Goal: Task Accomplishment & Management: Manage account settings

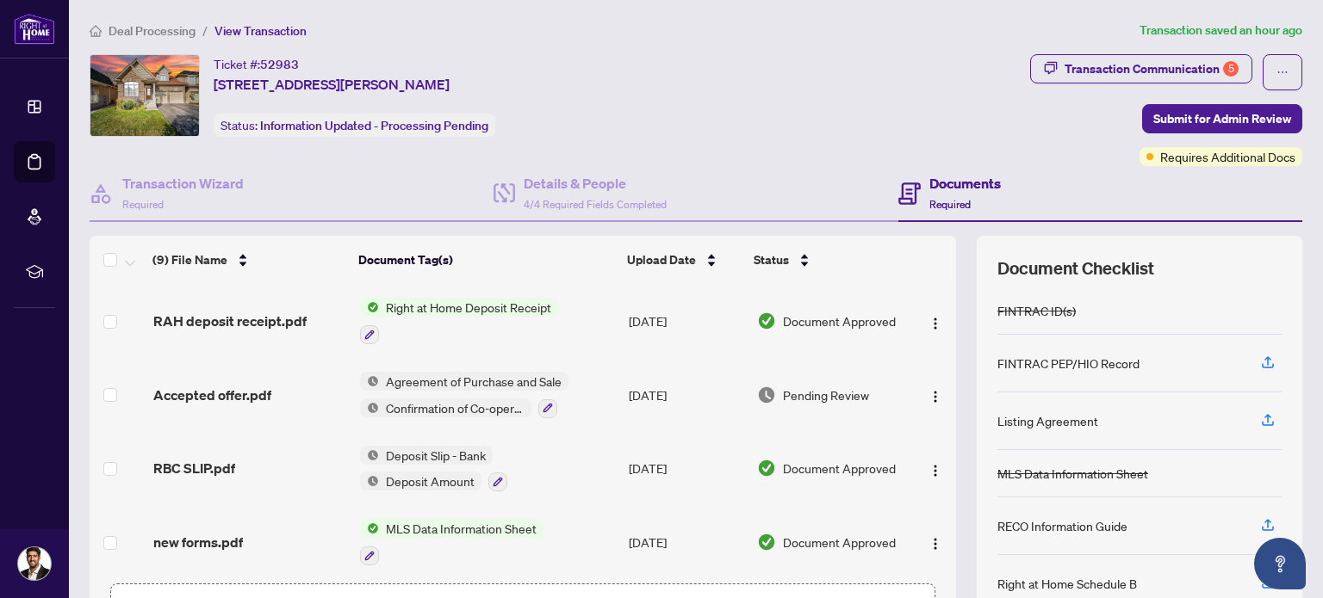
scroll to position [375, 0]
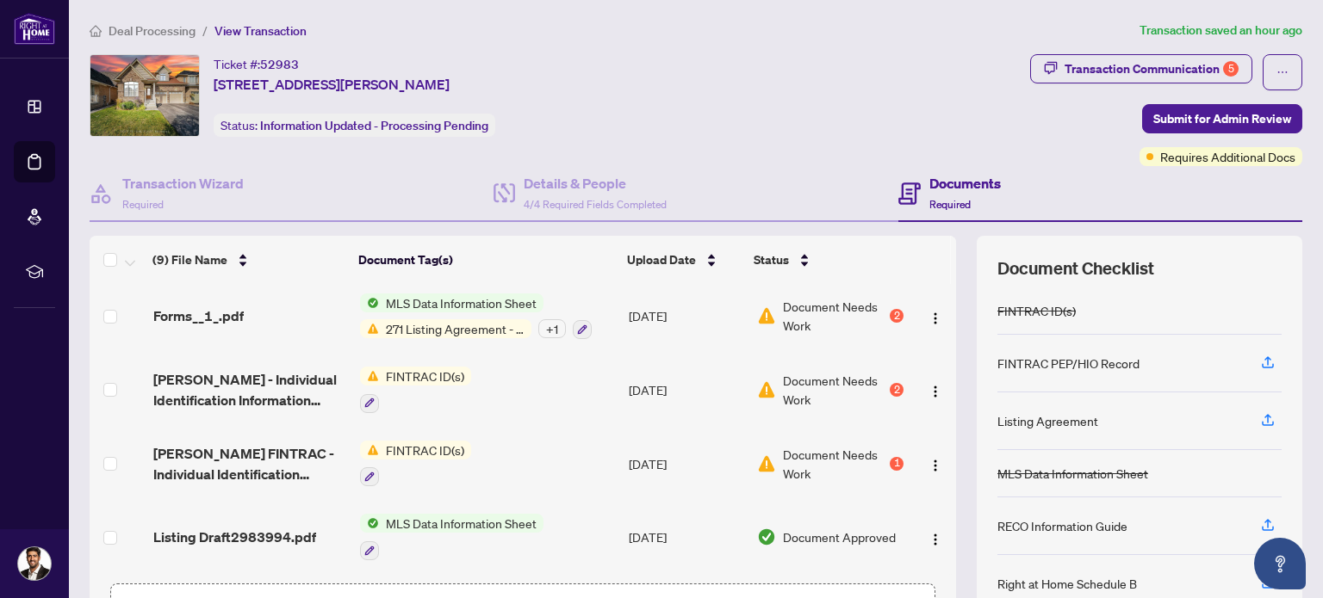
click at [801, 319] on span "Document Needs Work" at bounding box center [834, 316] width 103 height 38
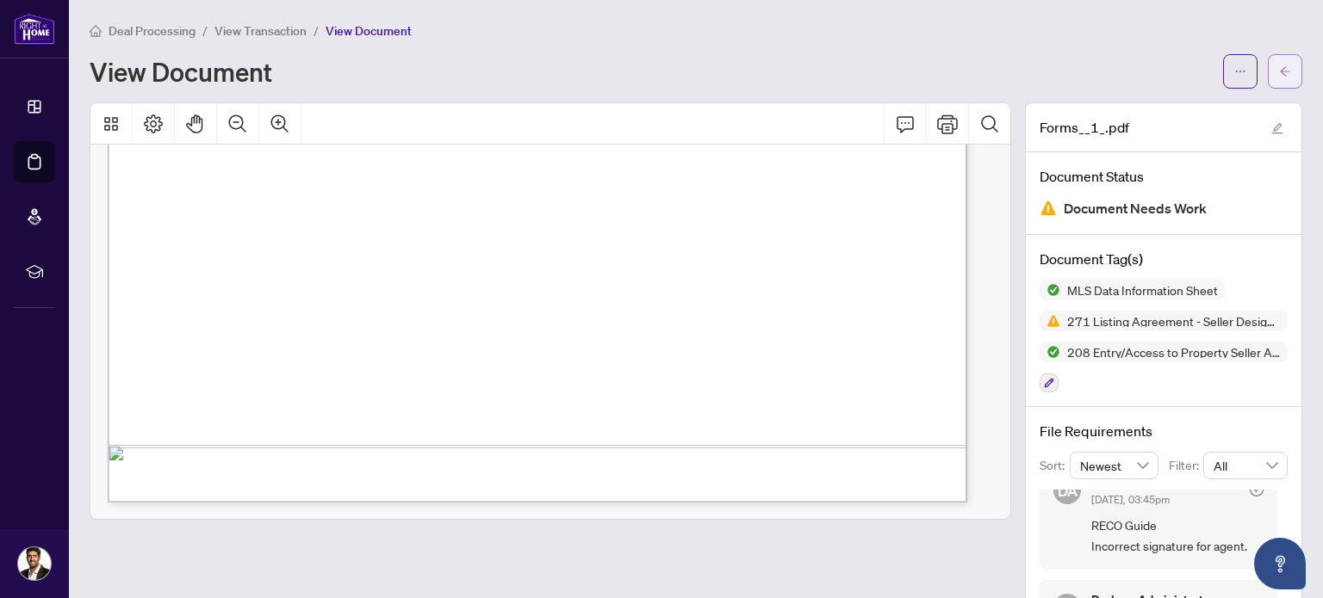
click at [1268, 68] on button "button" at bounding box center [1285, 71] width 34 height 34
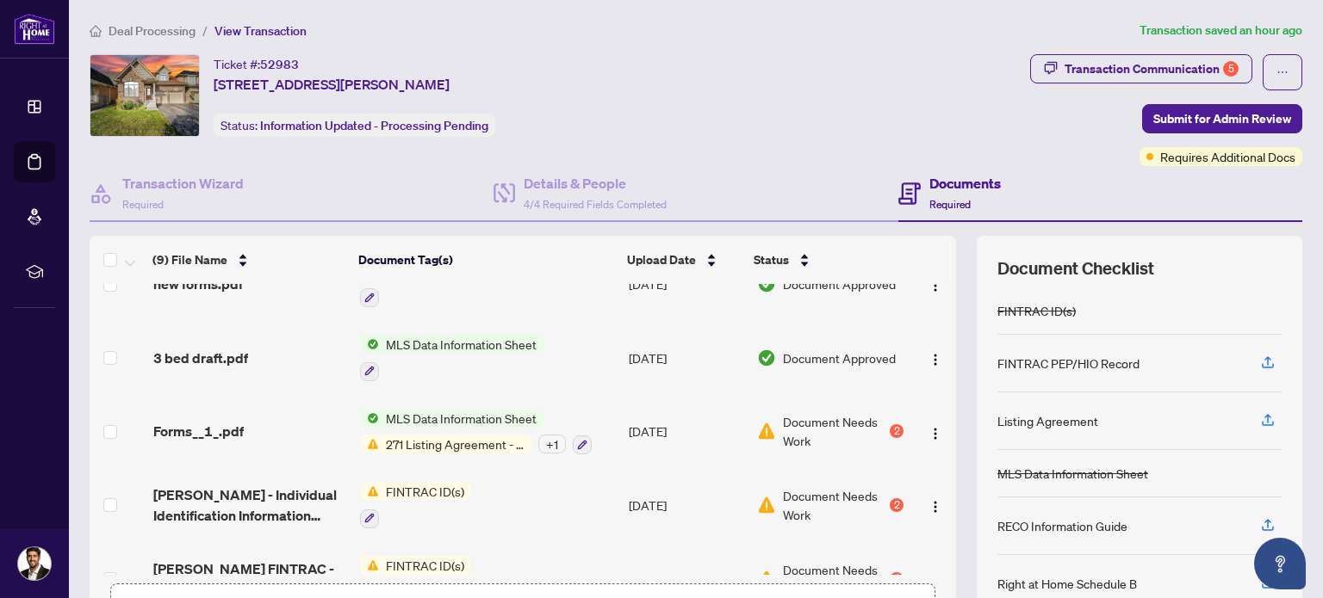
scroll to position [375, 0]
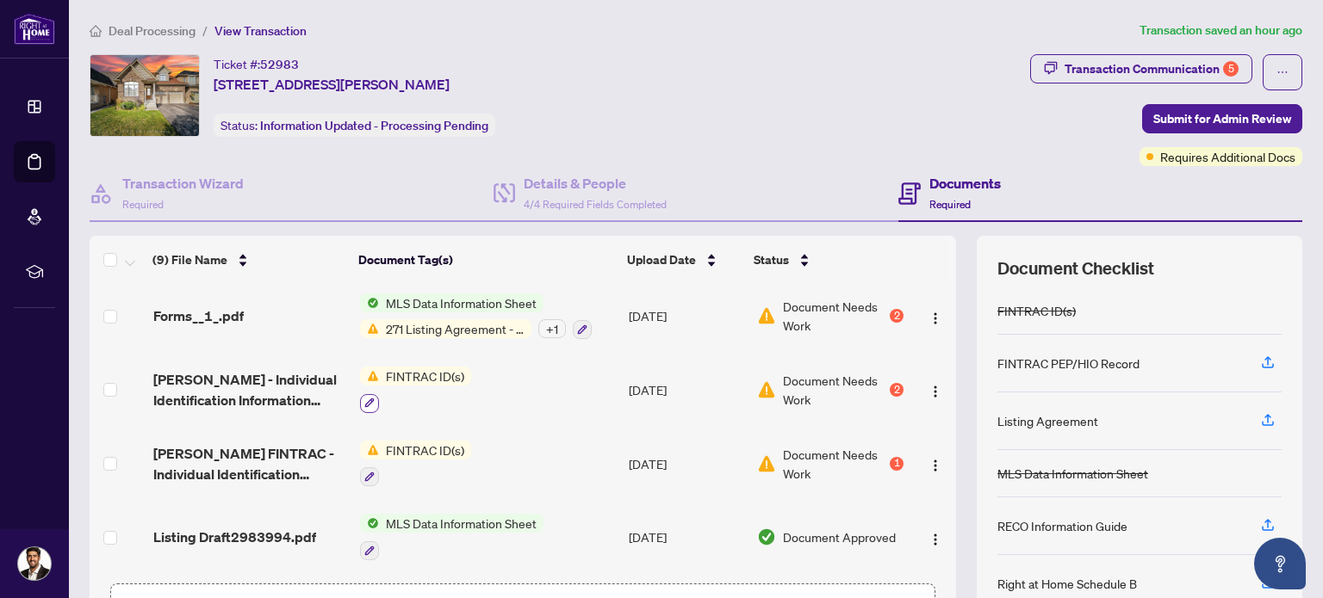
click at [361, 394] on button "button" at bounding box center [369, 403] width 19 height 19
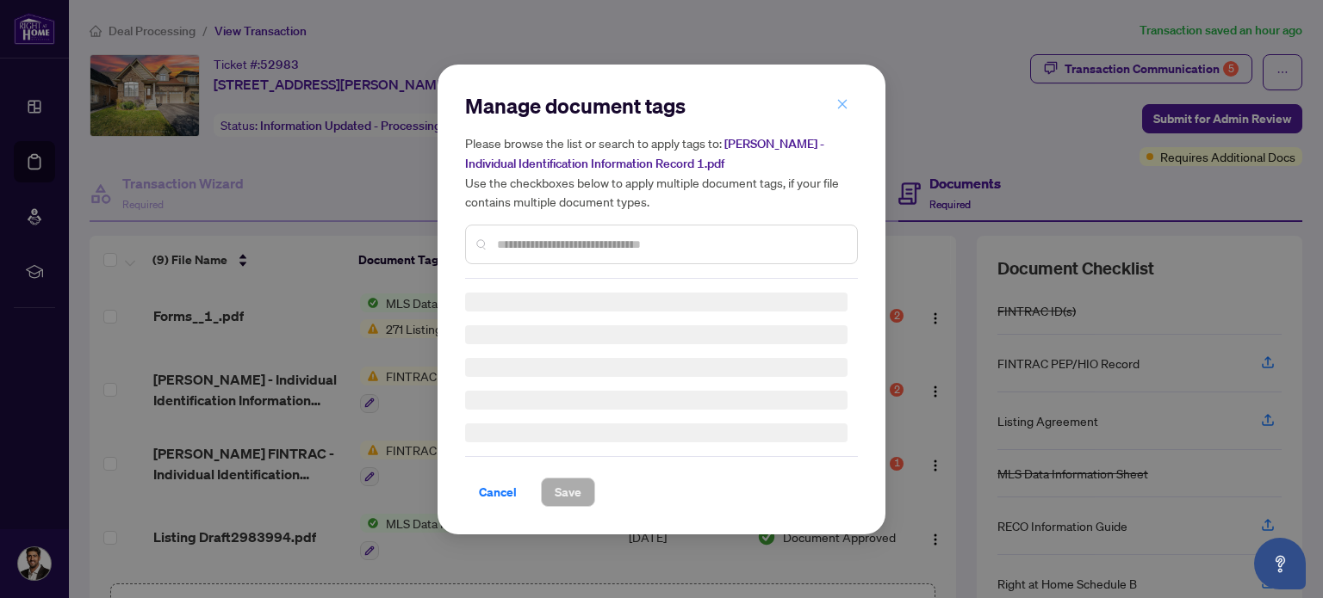
click at [840, 106] on icon "close" at bounding box center [842, 104] width 9 height 9
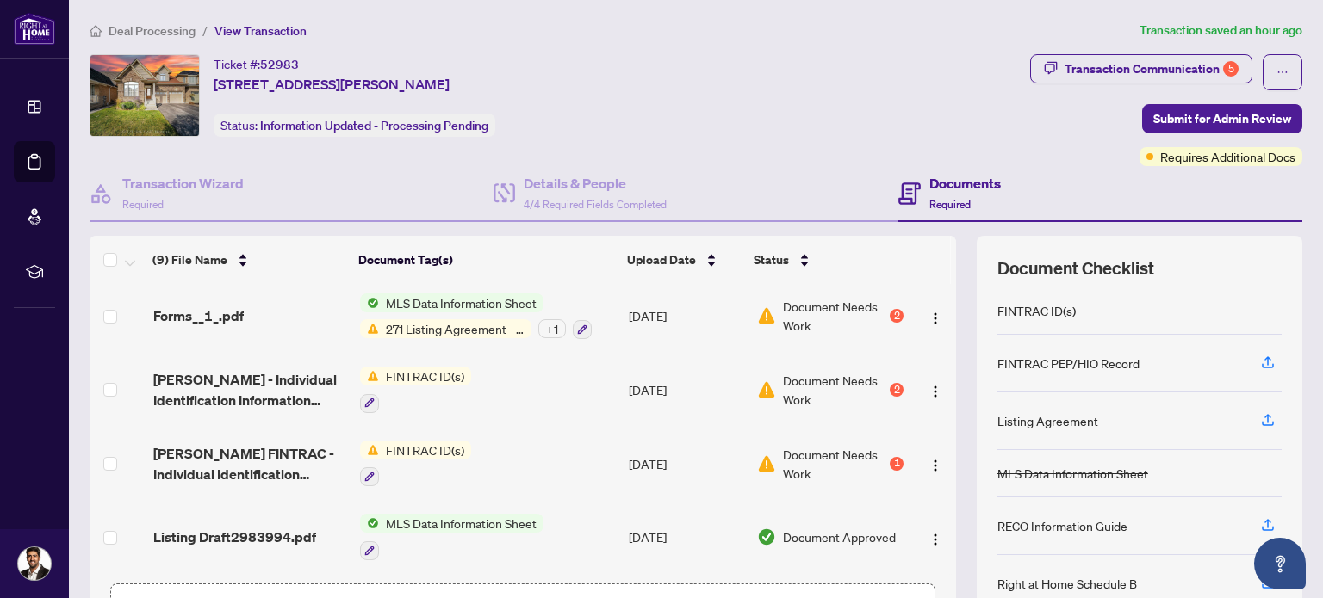
scroll to position [122, 0]
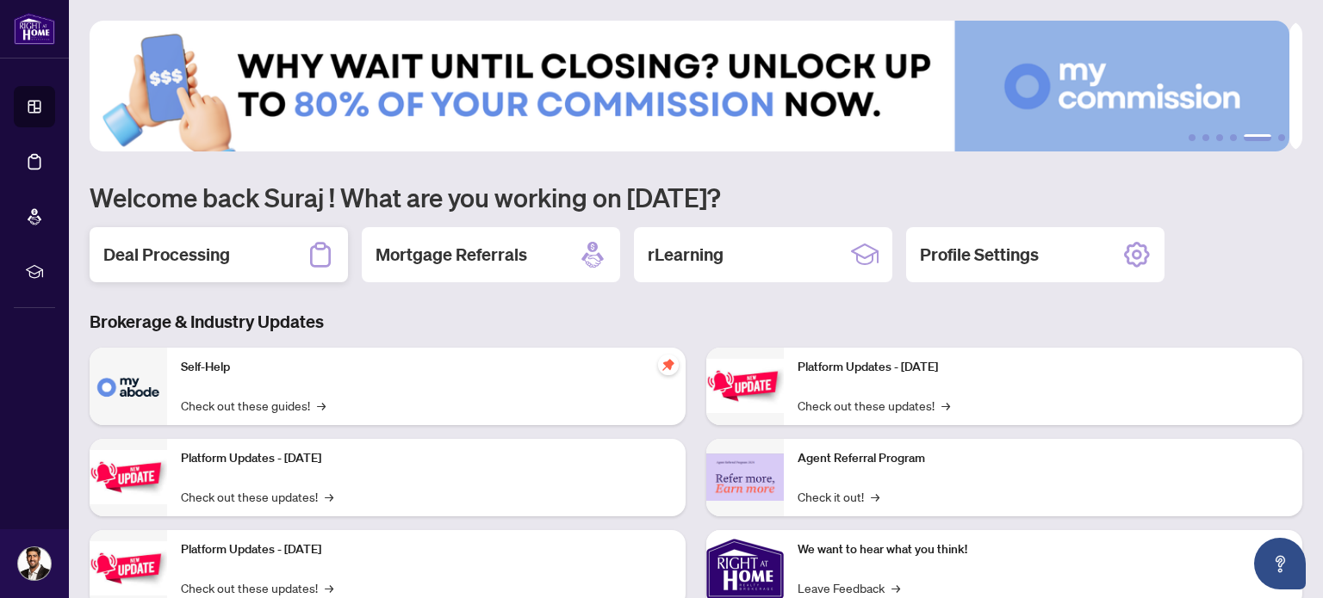
scroll to position [145, 0]
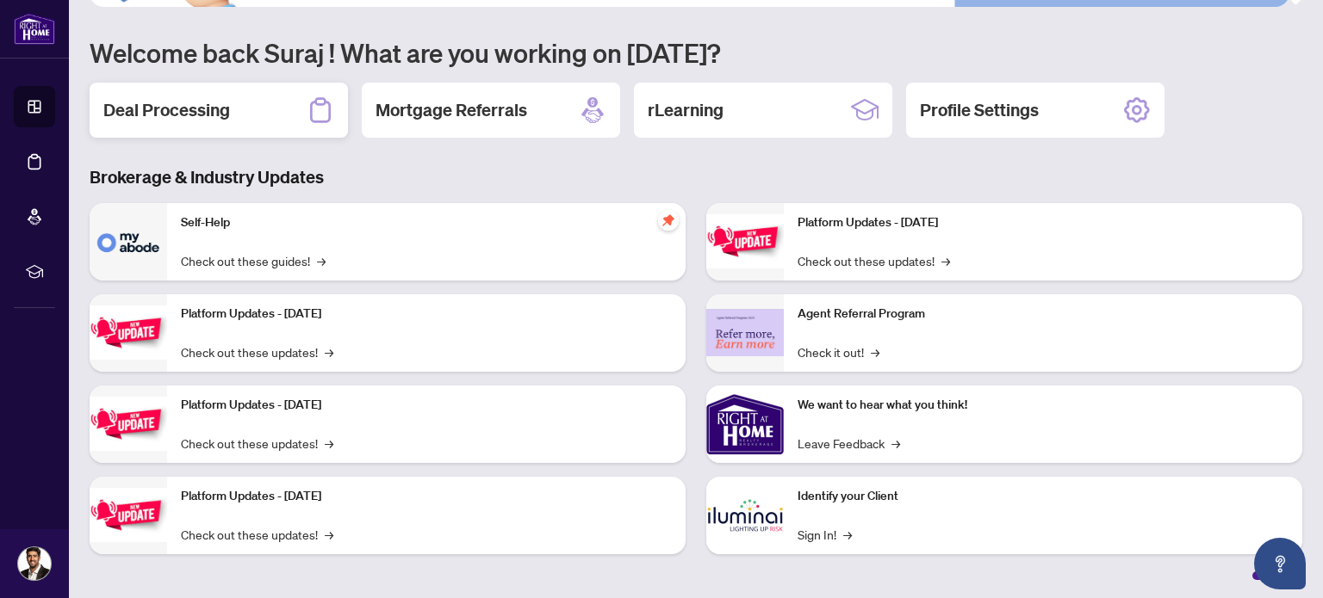
click at [181, 105] on h2 "Deal Processing" at bounding box center [166, 110] width 127 height 24
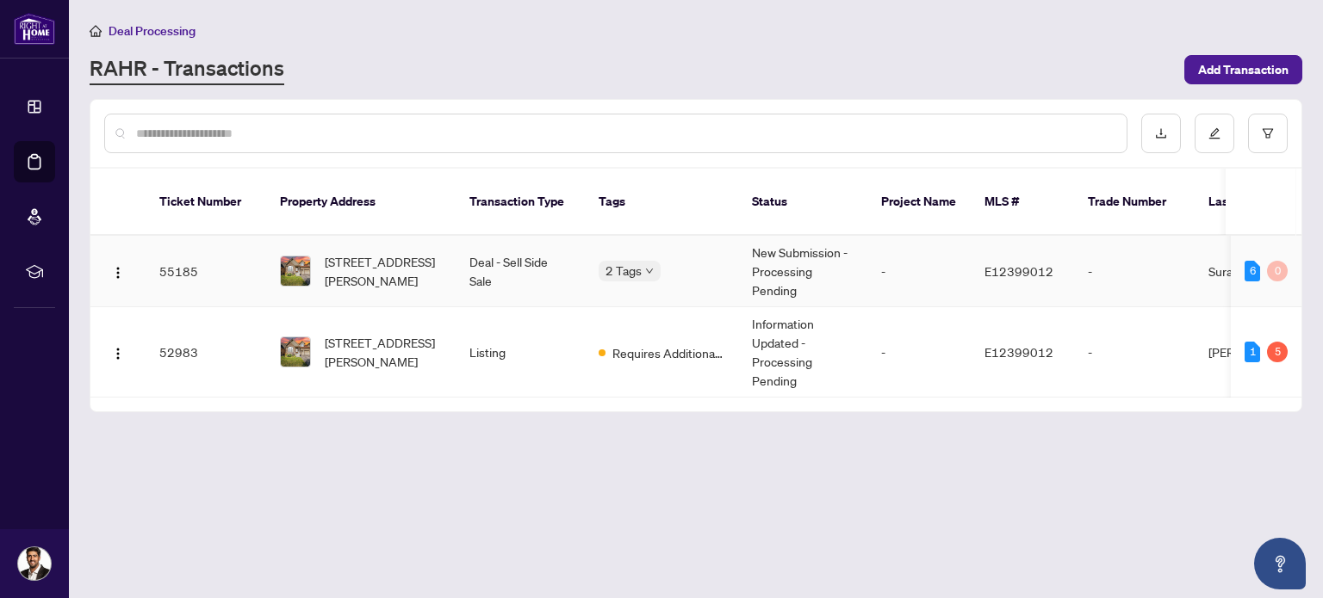
click at [341, 257] on span "[STREET_ADDRESS][PERSON_NAME]" at bounding box center [383, 271] width 117 height 38
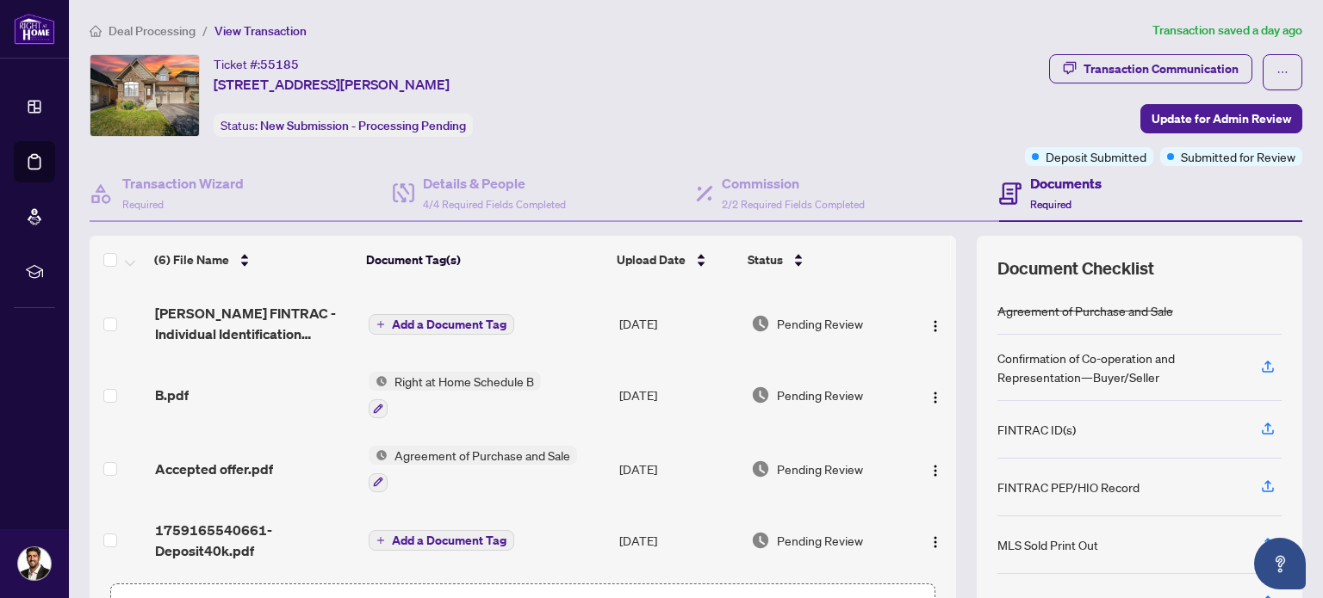
scroll to position [37, 0]
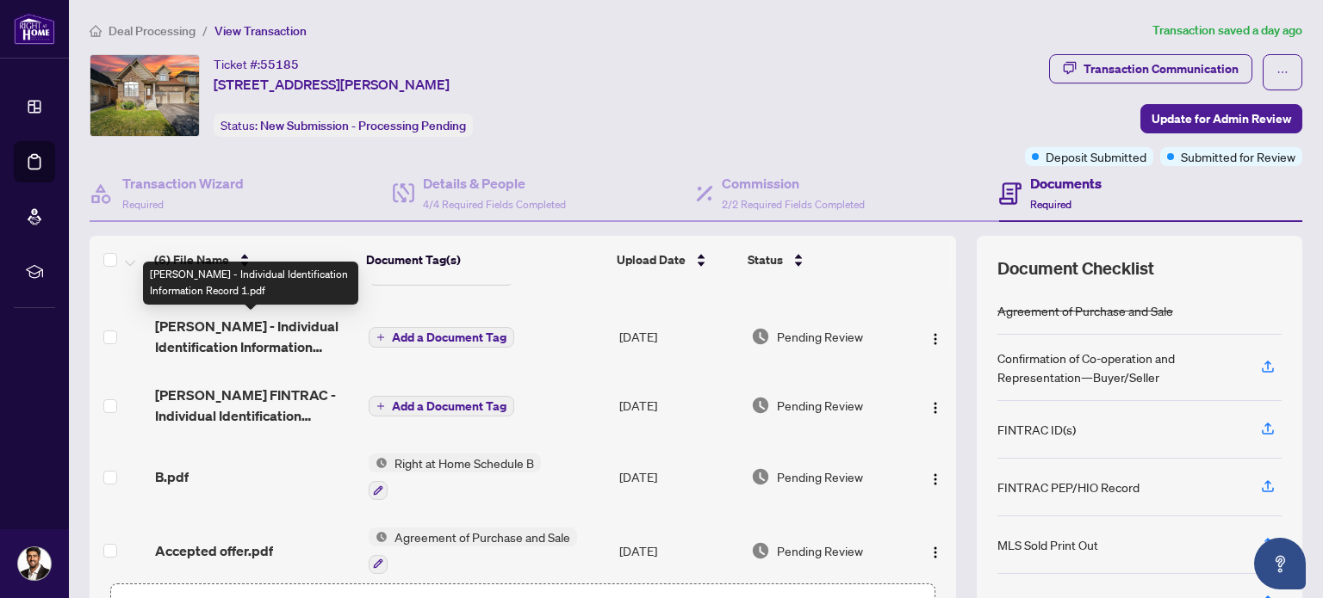
click at [262, 344] on span "[PERSON_NAME] - Individual Identification Information Record 1.pdf" at bounding box center [255, 336] width 200 height 41
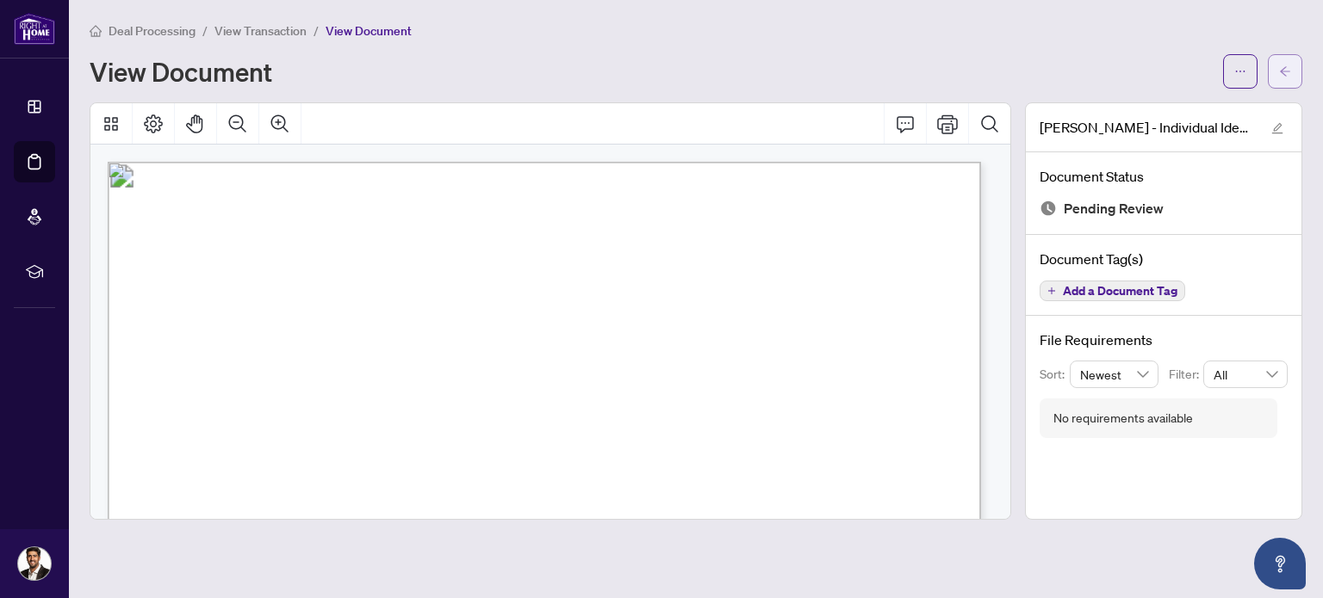
click at [1286, 79] on span "button" at bounding box center [1285, 72] width 12 height 28
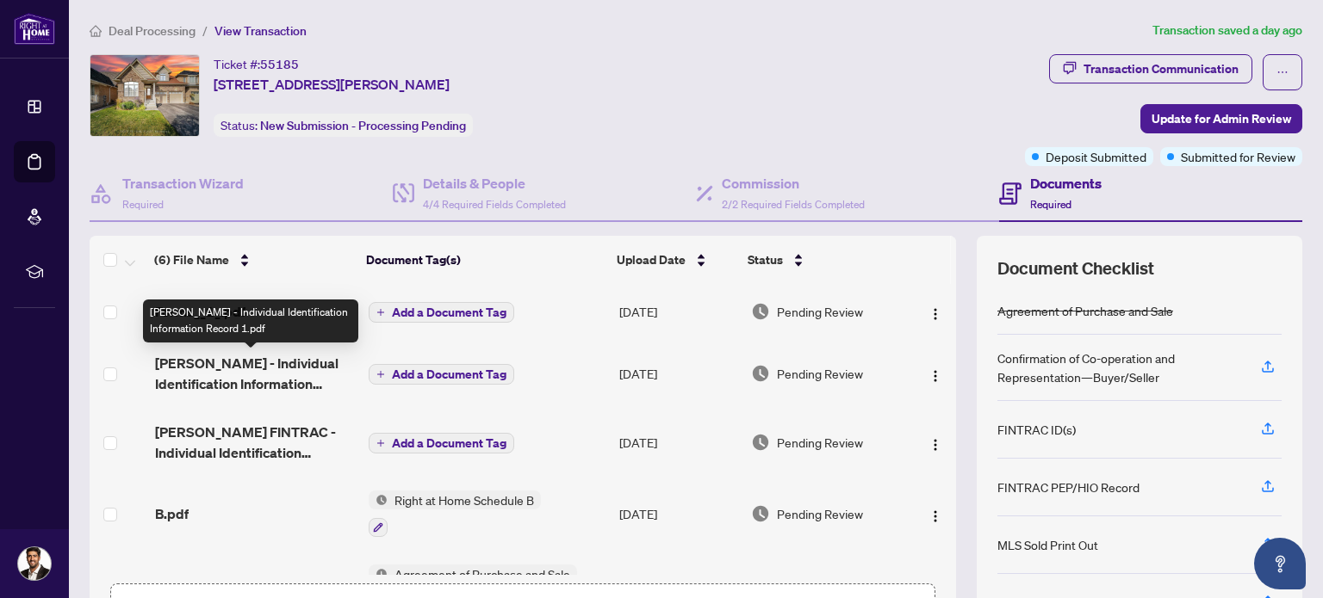
click at [281, 381] on span "[PERSON_NAME] - Individual Identification Information Record 1.pdf" at bounding box center [255, 373] width 200 height 41
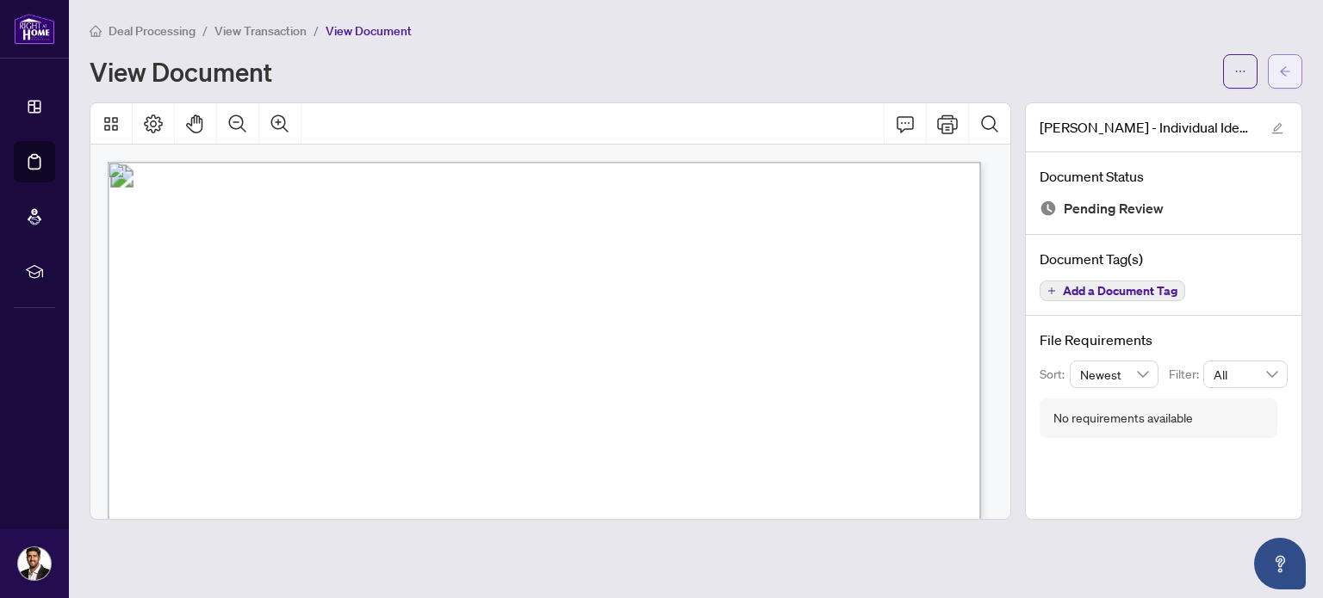
click at [1274, 76] on button "button" at bounding box center [1285, 71] width 34 height 34
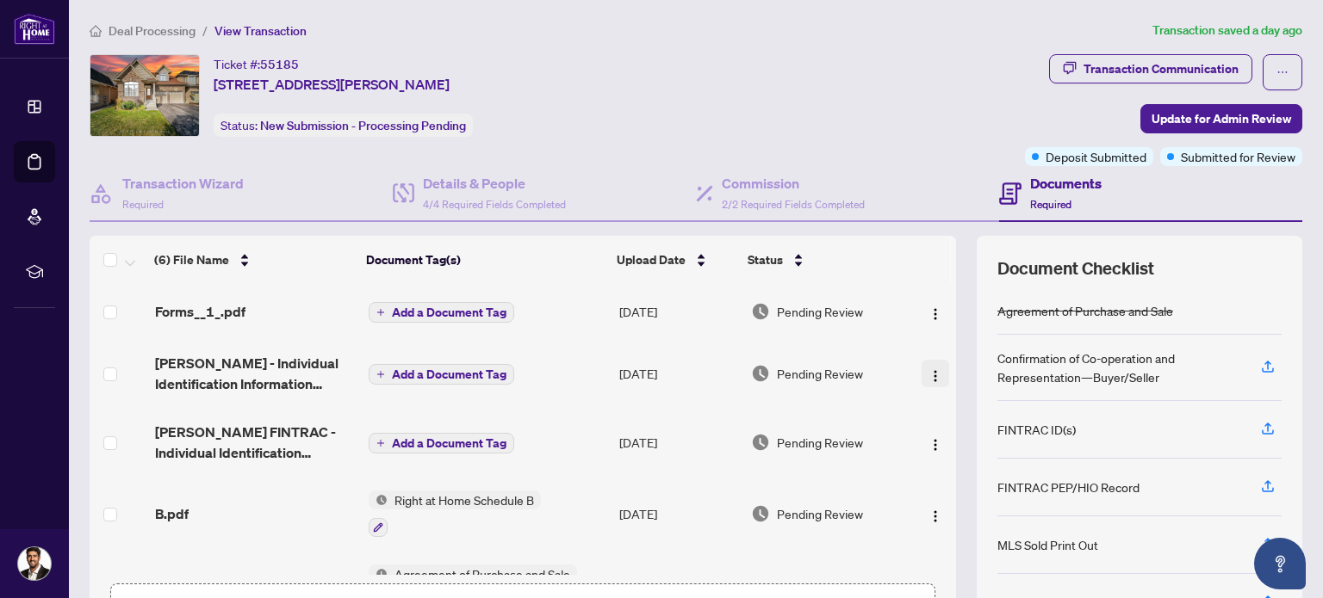
click at [928, 376] on img "button" at bounding box center [935, 376] width 14 height 14
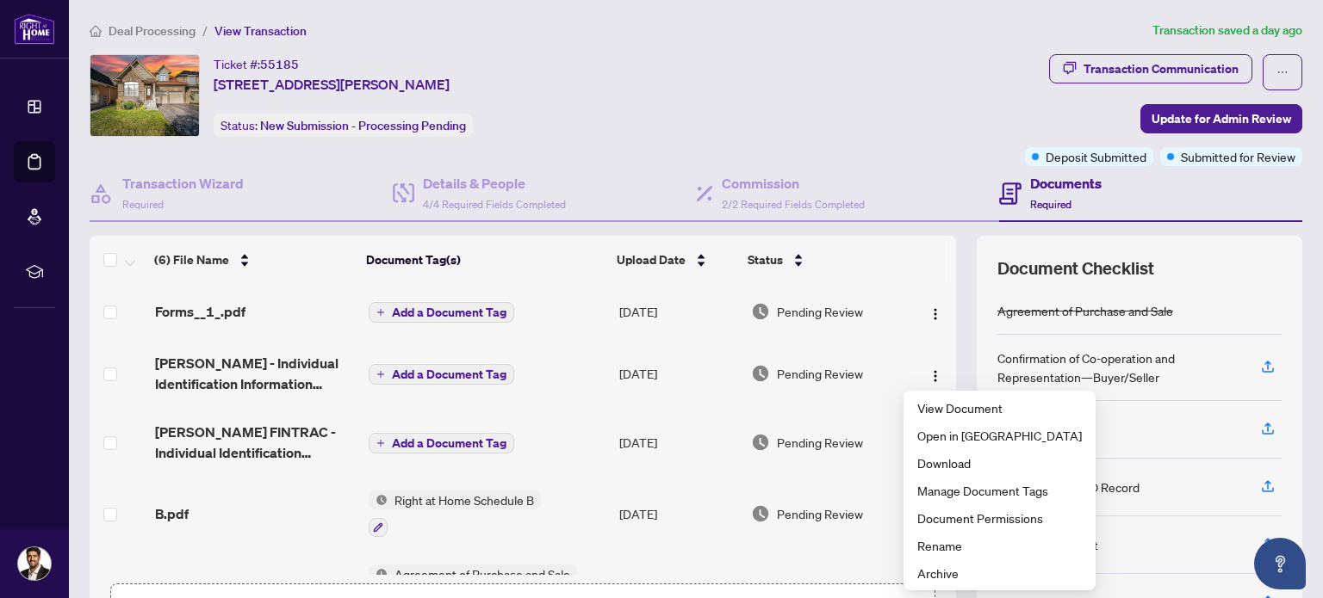
click at [1252, 242] on div "Document Checklist Agreement of Purchase and Sale Confirmation of Co-operation …" at bounding box center [1138, 447] width 325 height 422
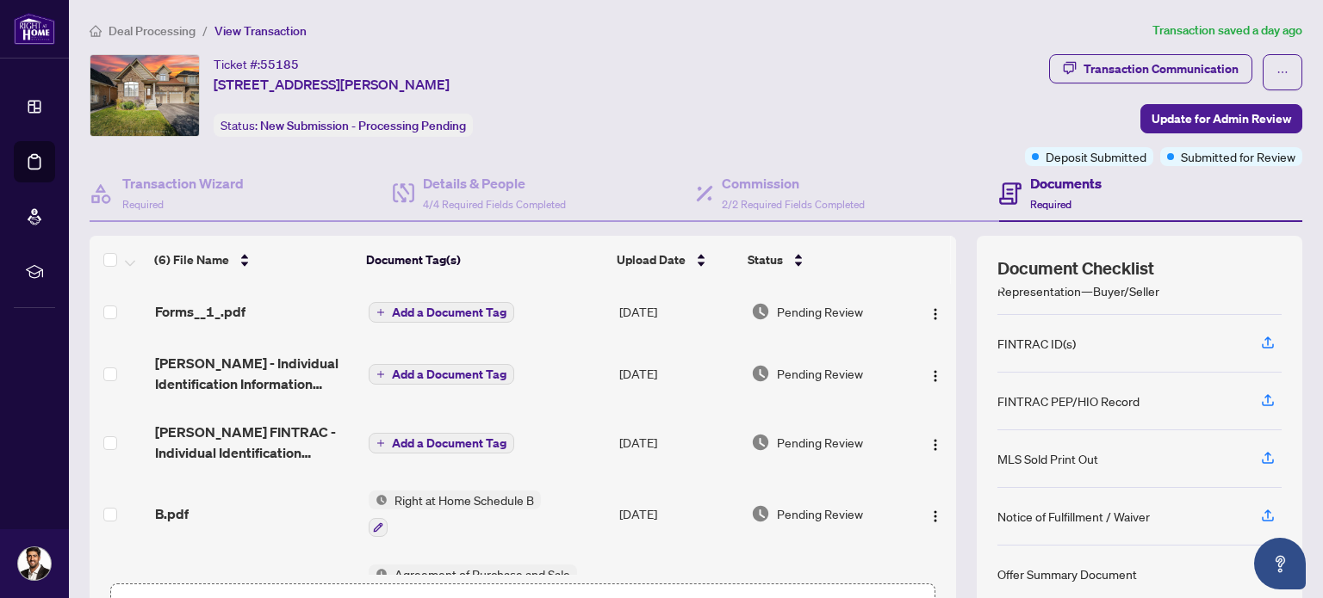
scroll to position [159, 0]
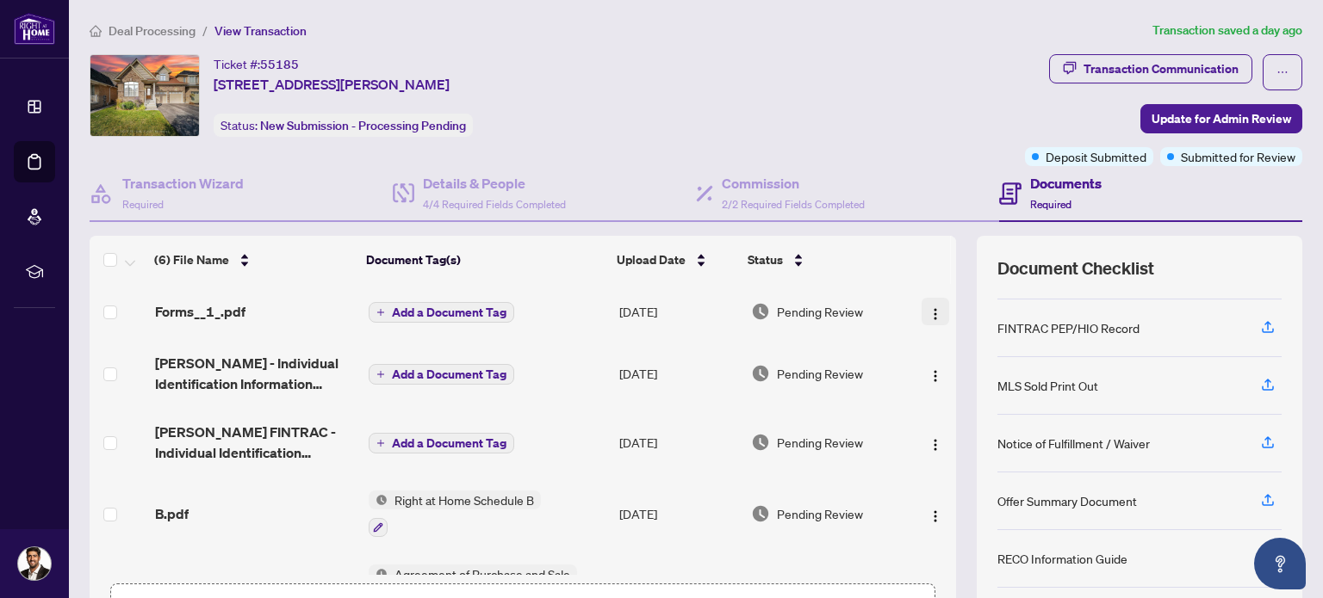
click at [925, 319] on button "button" at bounding box center [935, 312] width 28 height 28
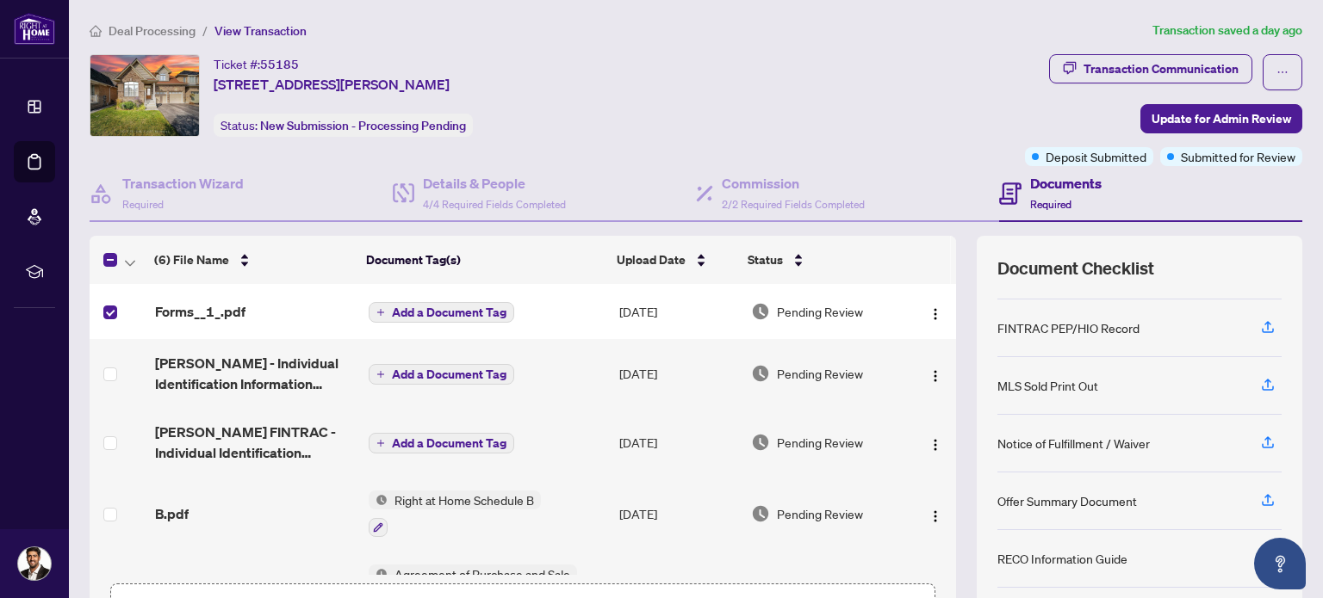
click at [394, 312] on span "Add a Document Tag" at bounding box center [449, 313] width 115 height 12
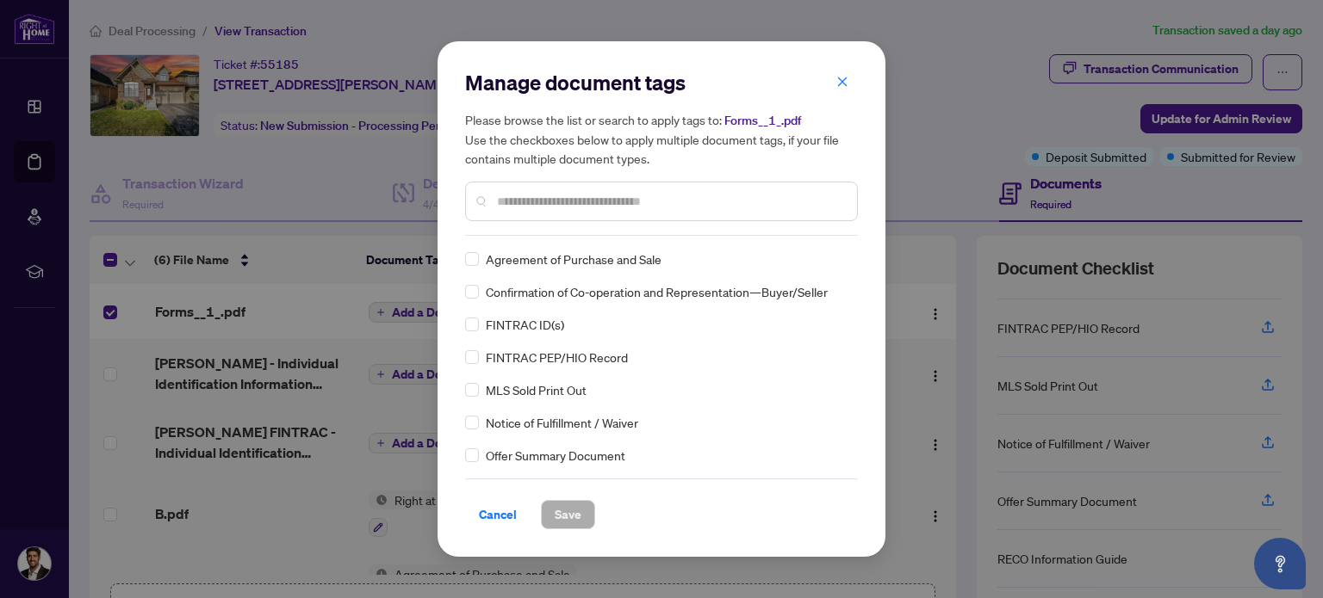
click at [840, 116] on h5 "Please browse the list or search to apply tags to: Forms__1_.pdf Use the checkb…" at bounding box center [661, 139] width 393 height 58
click at [841, 84] on icon "close" at bounding box center [842, 82] width 12 height 12
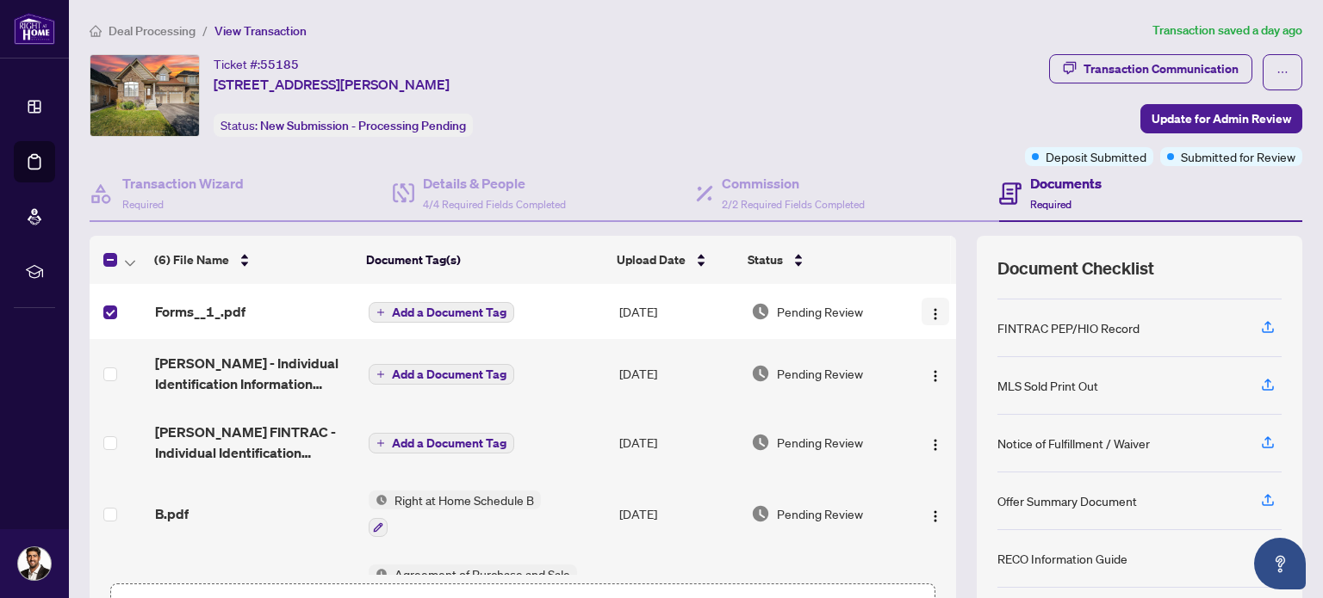
click at [928, 313] on img "button" at bounding box center [935, 314] width 14 height 14
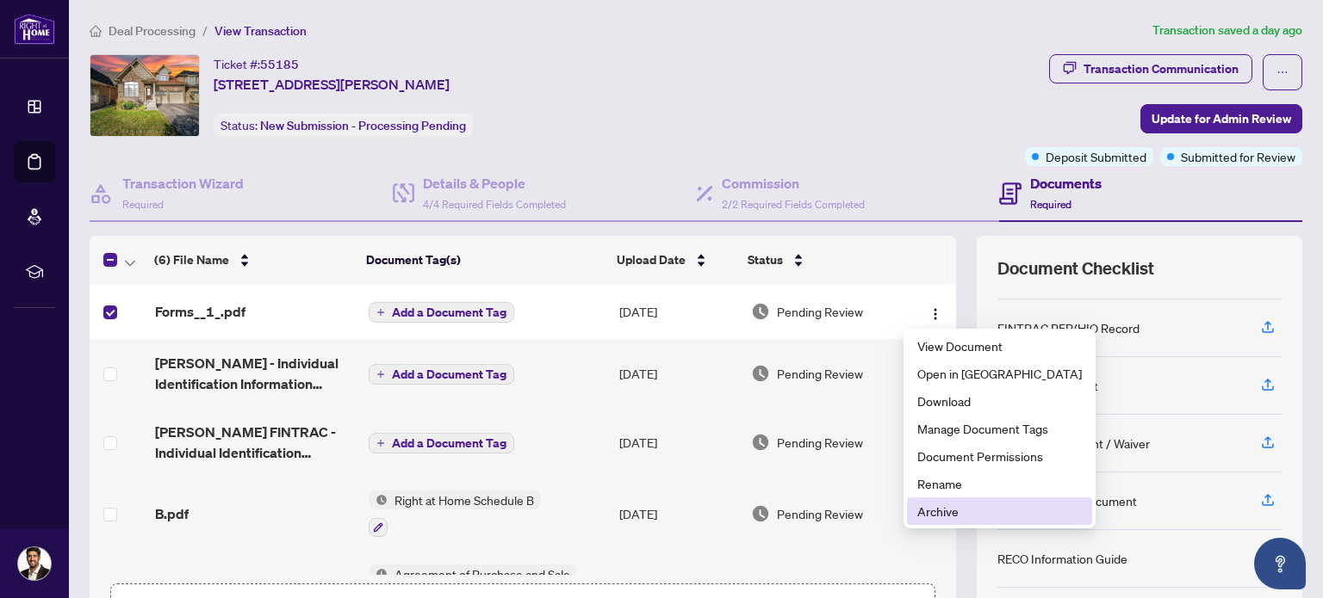
click at [949, 512] on span "Archive" at bounding box center [999, 511] width 164 height 19
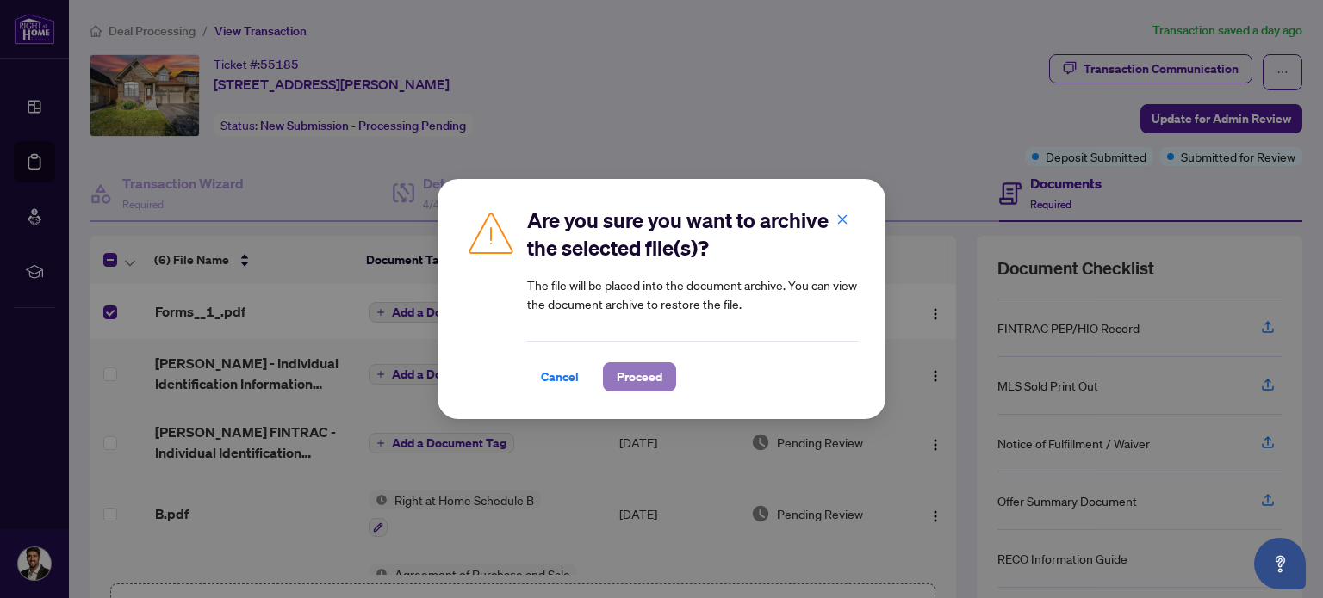
click at [634, 371] on span "Proceed" at bounding box center [640, 377] width 46 height 28
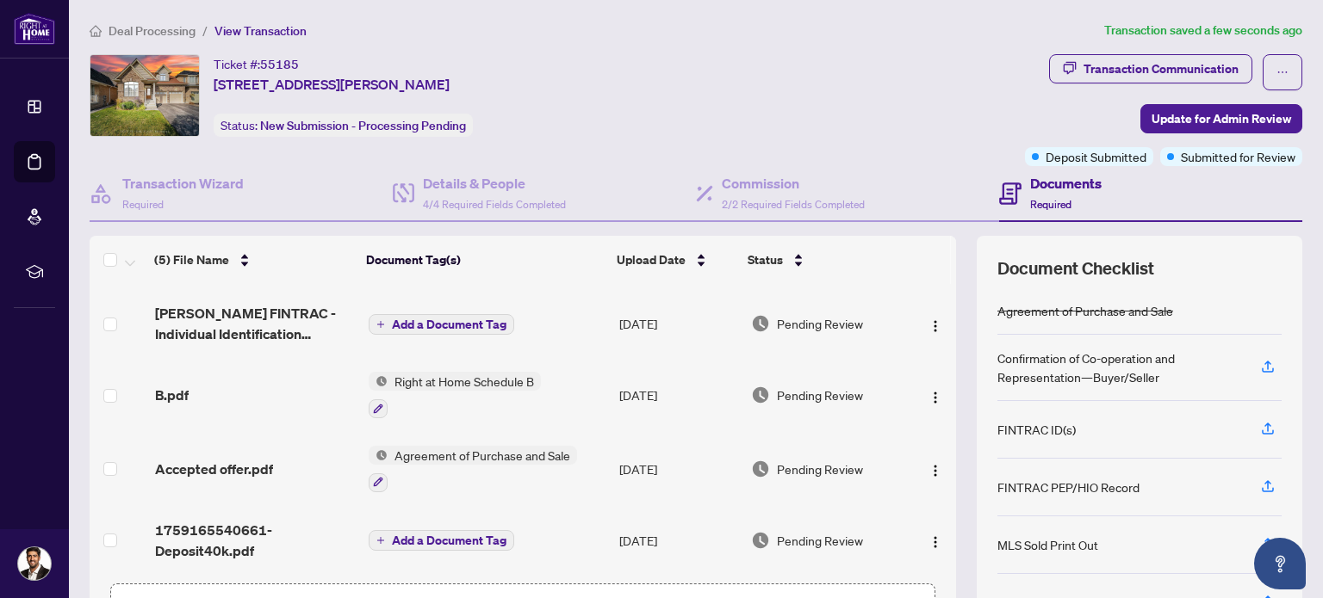
scroll to position [122, 0]
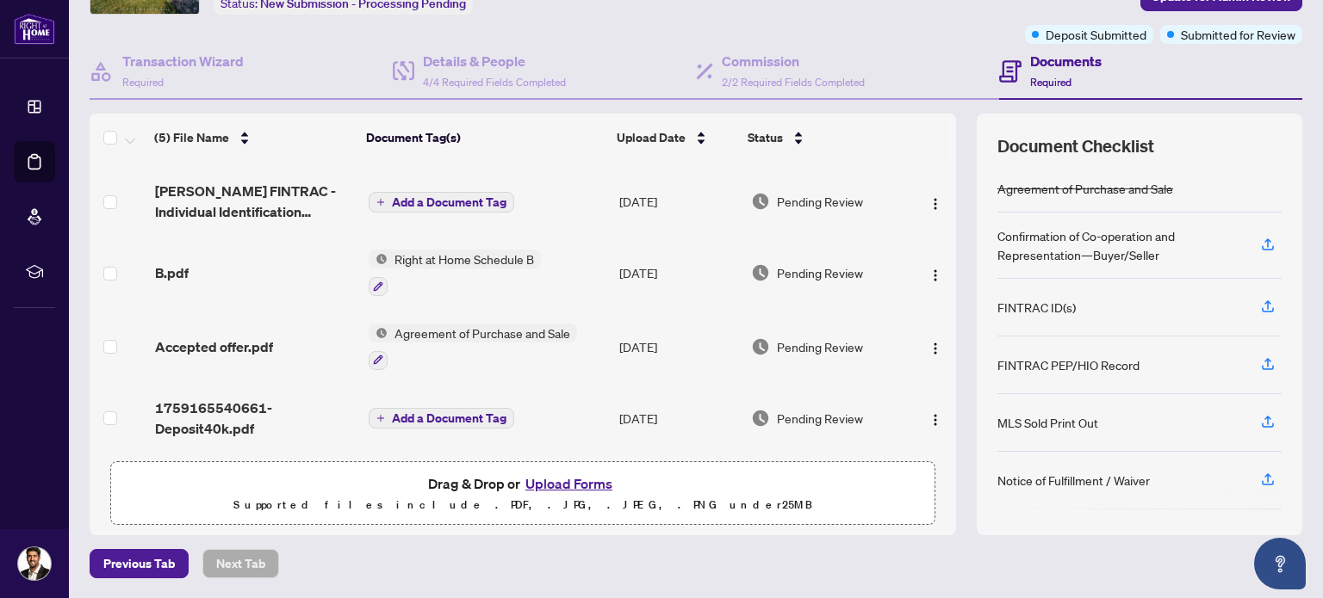
click at [551, 478] on button "Upload Forms" at bounding box center [568, 484] width 97 height 22
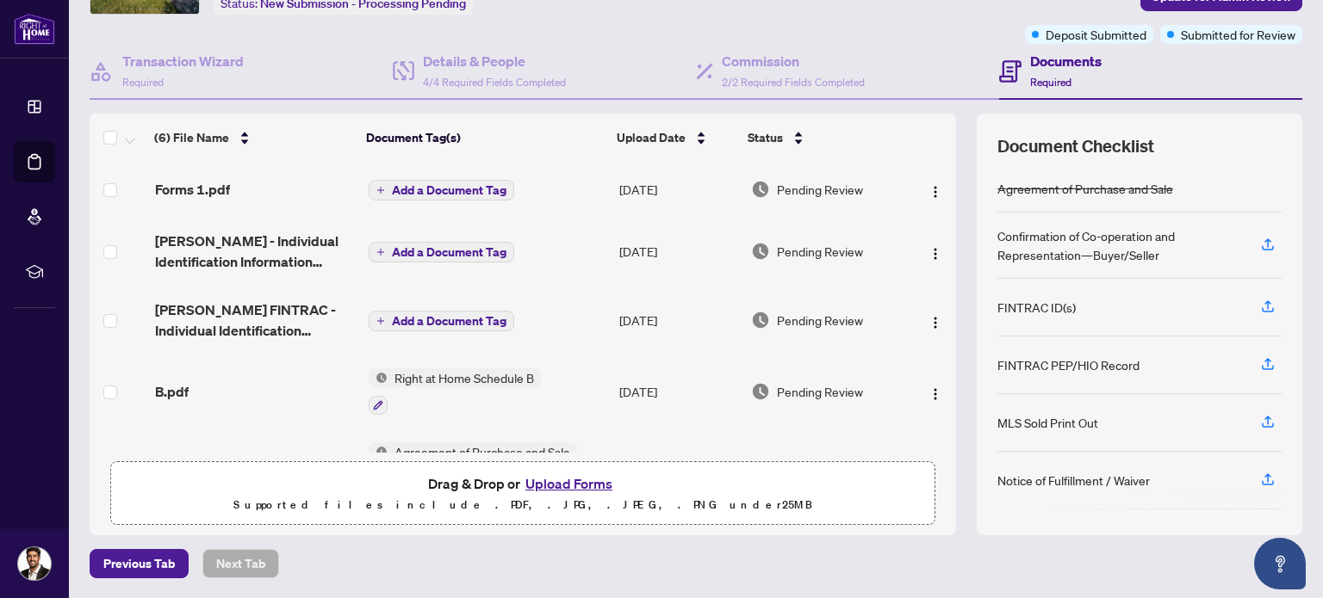
click at [217, 183] on span "Forms 1.pdf" at bounding box center [192, 189] width 75 height 21
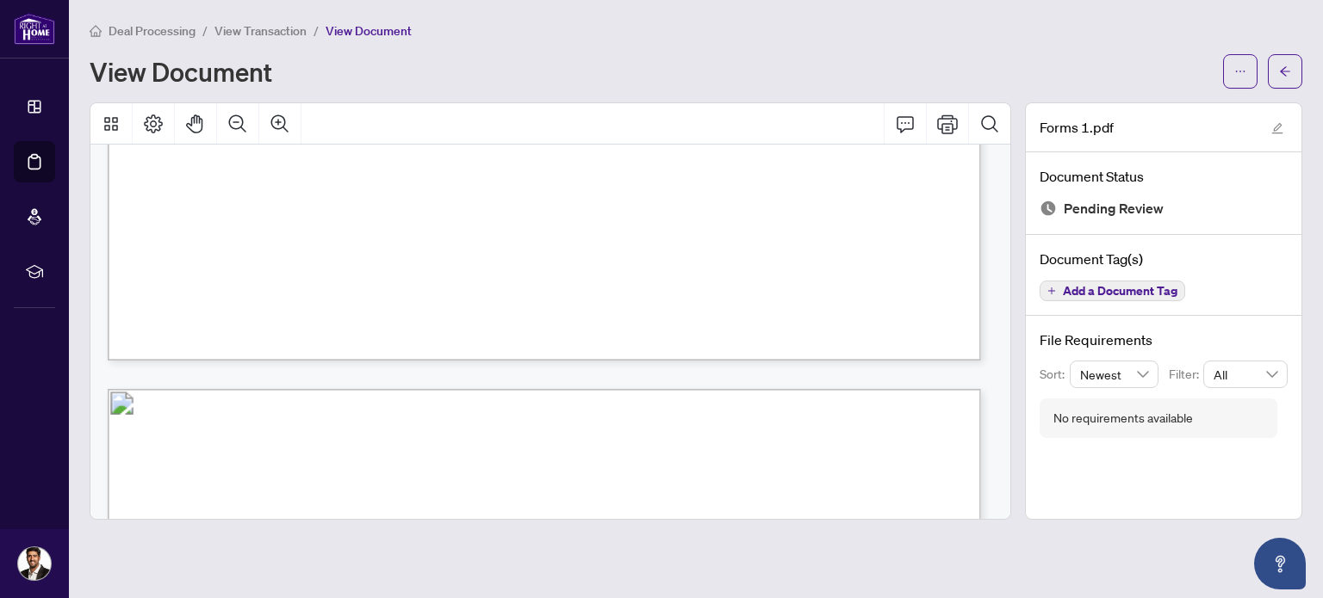
scroll to position [20225, 0]
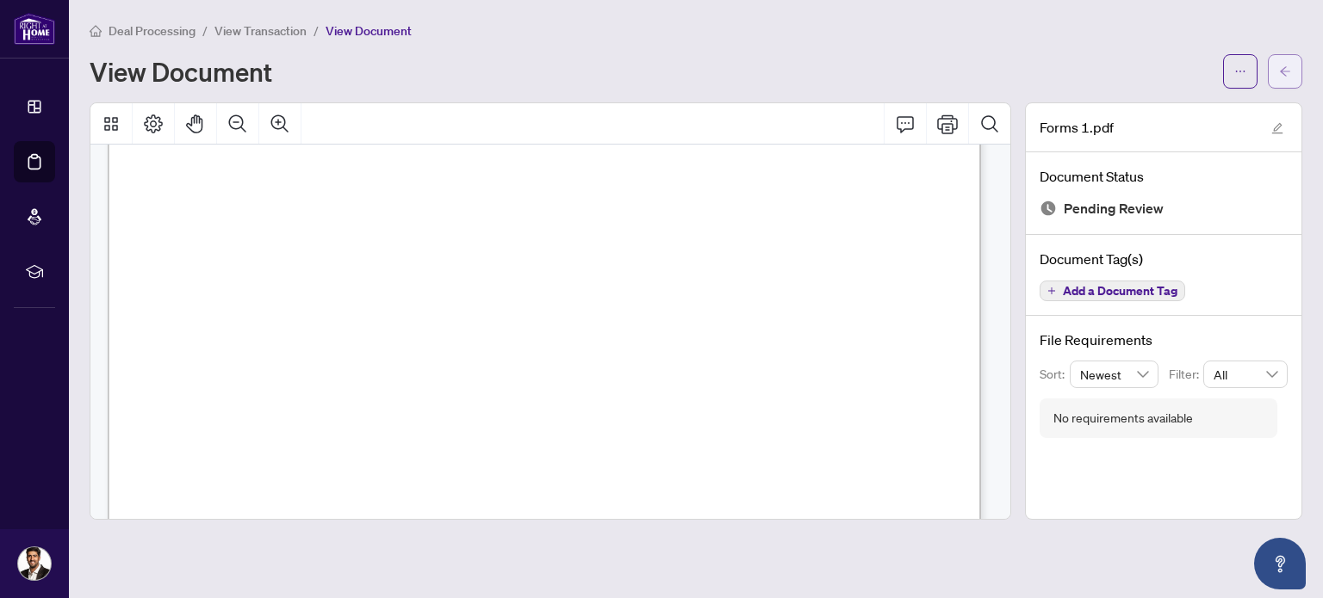
click at [1279, 65] on icon "arrow-left" at bounding box center [1285, 71] width 12 height 12
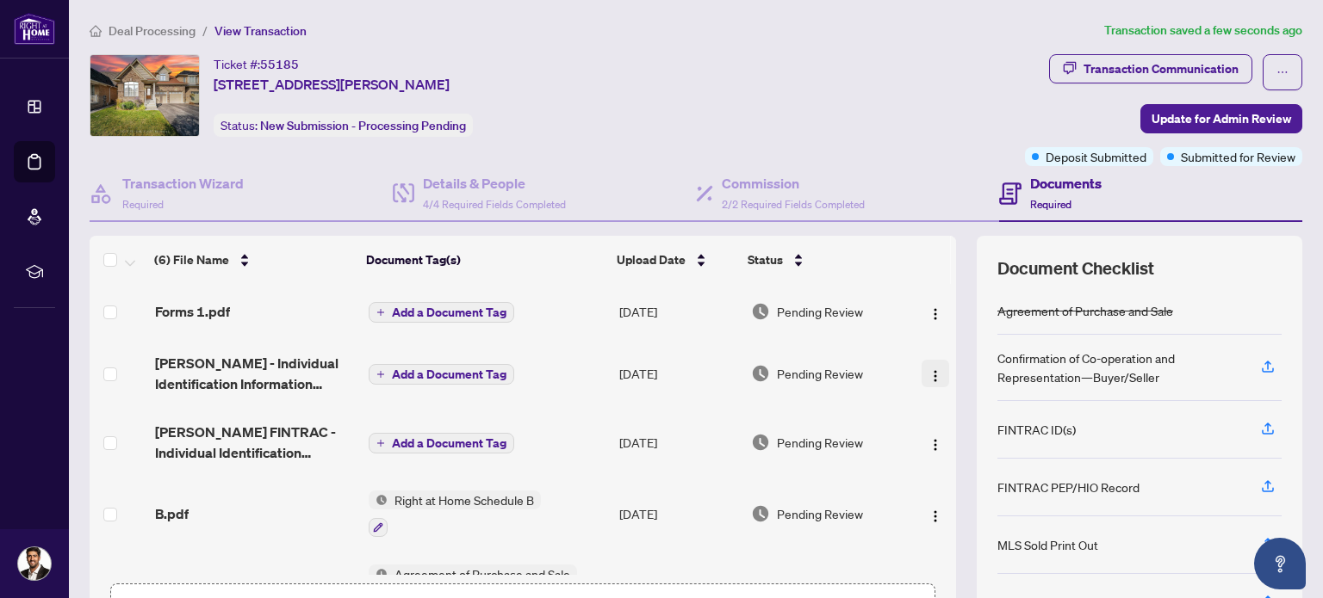
click at [928, 371] on img "button" at bounding box center [935, 376] width 14 height 14
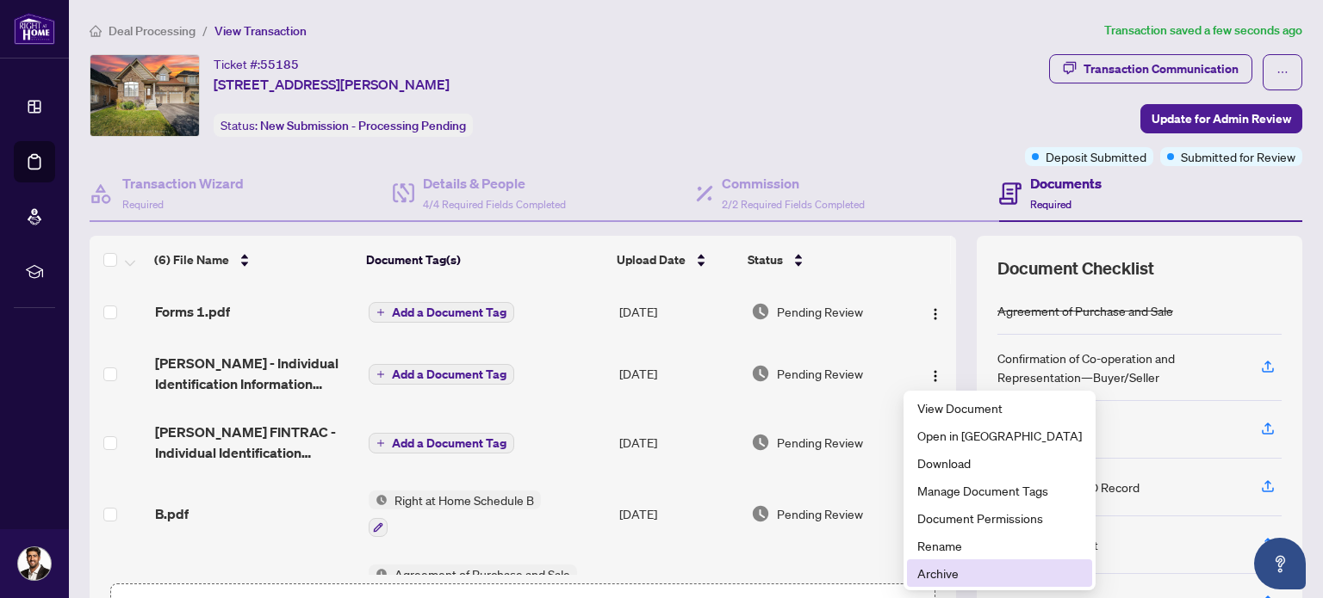
click at [966, 579] on span "Archive" at bounding box center [999, 573] width 164 height 19
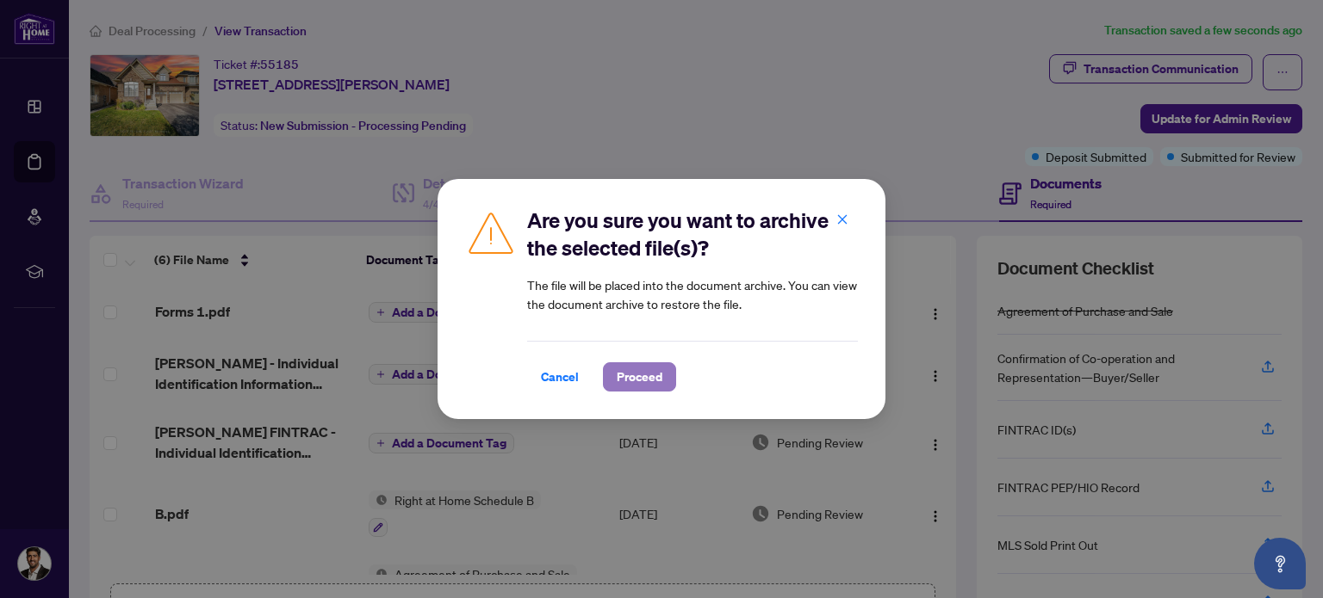
click at [636, 374] on span "Proceed" at bounding box center [640, 377] width 46 height 28
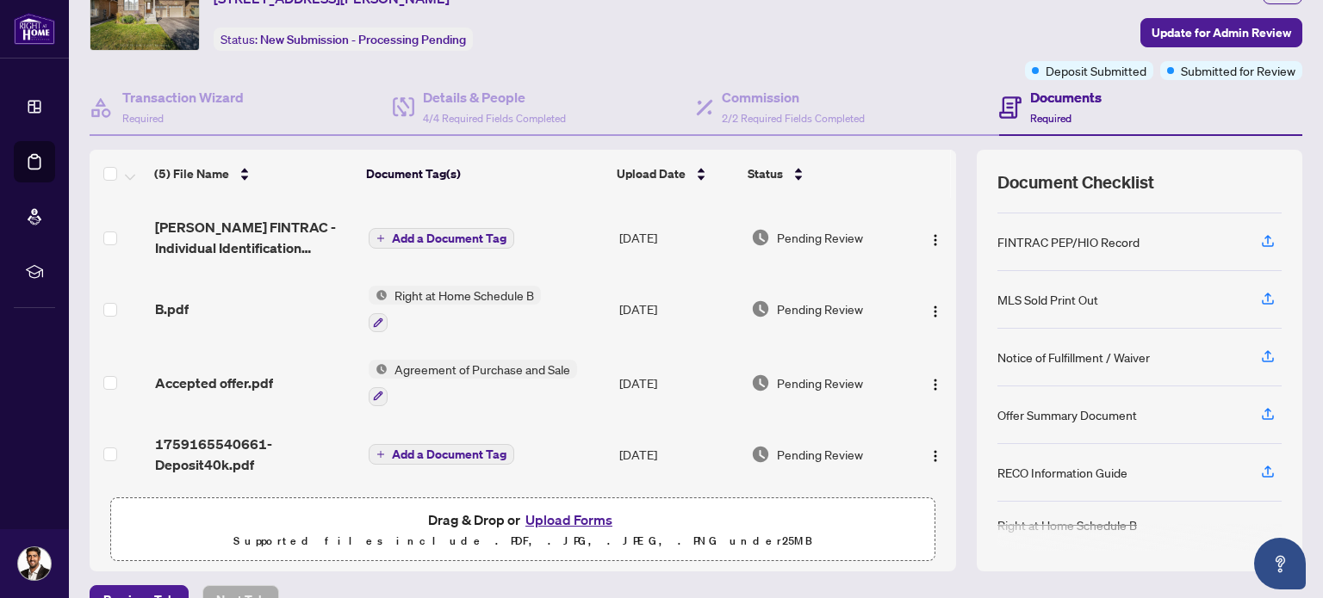
scroll to position [122, 0]
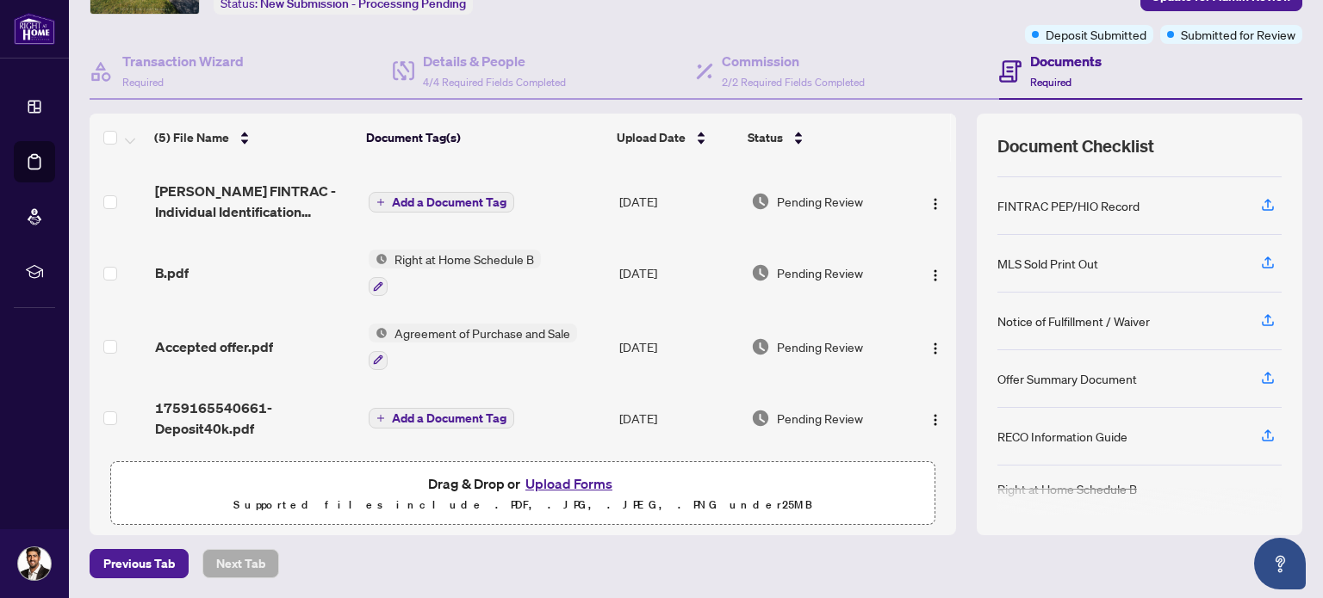
click at [548, 477] on button "Upload Forms" at bounding box center [568, 484] width 97 height 22
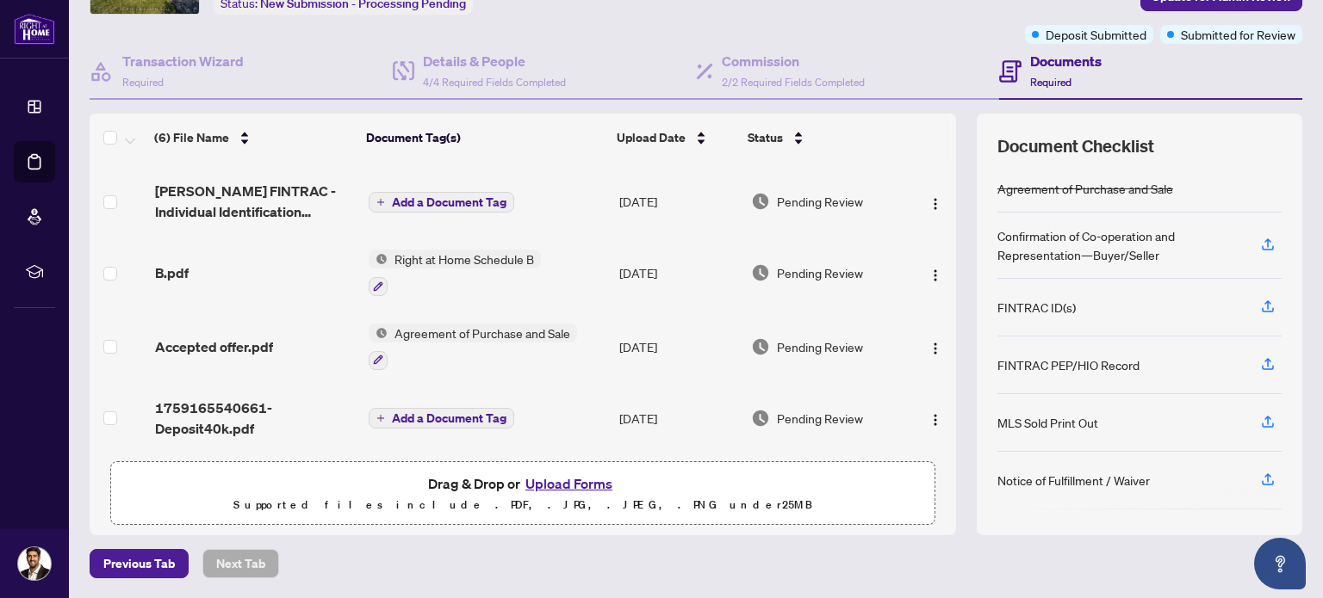
scroll to position [0, 0]
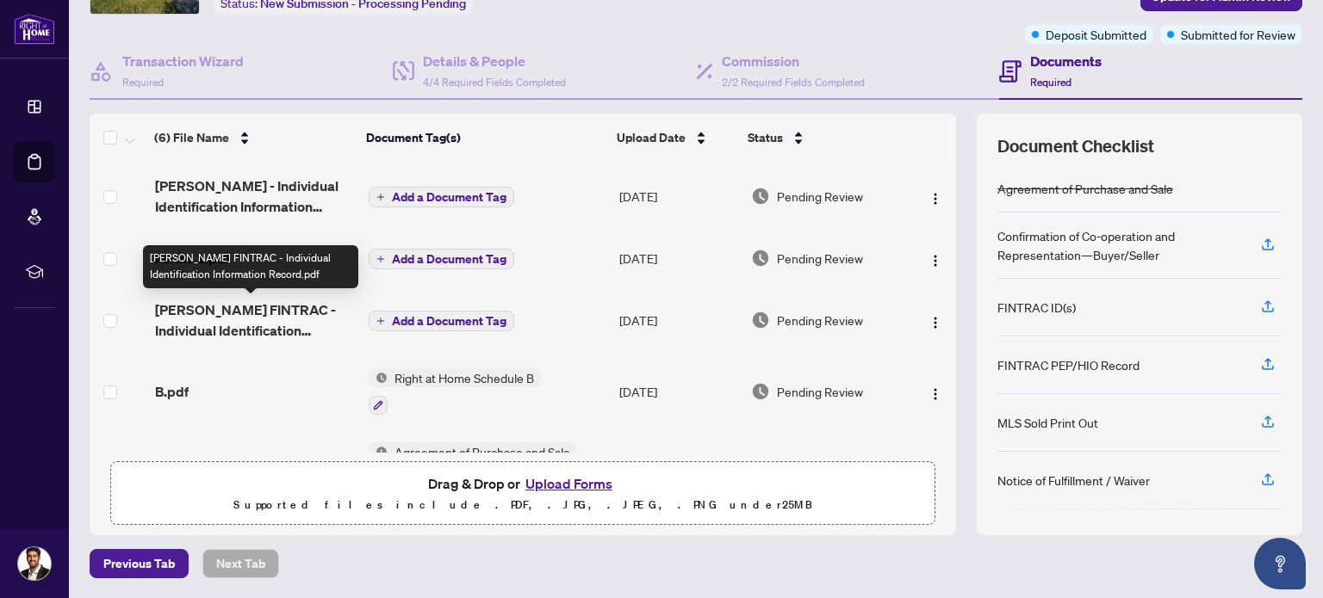
click at [229, 320] on span "[PERSON_NAME] FINTRAC - Individual Identification Information Record.pdf" at bounding box center [255, 320] width 200 height 41
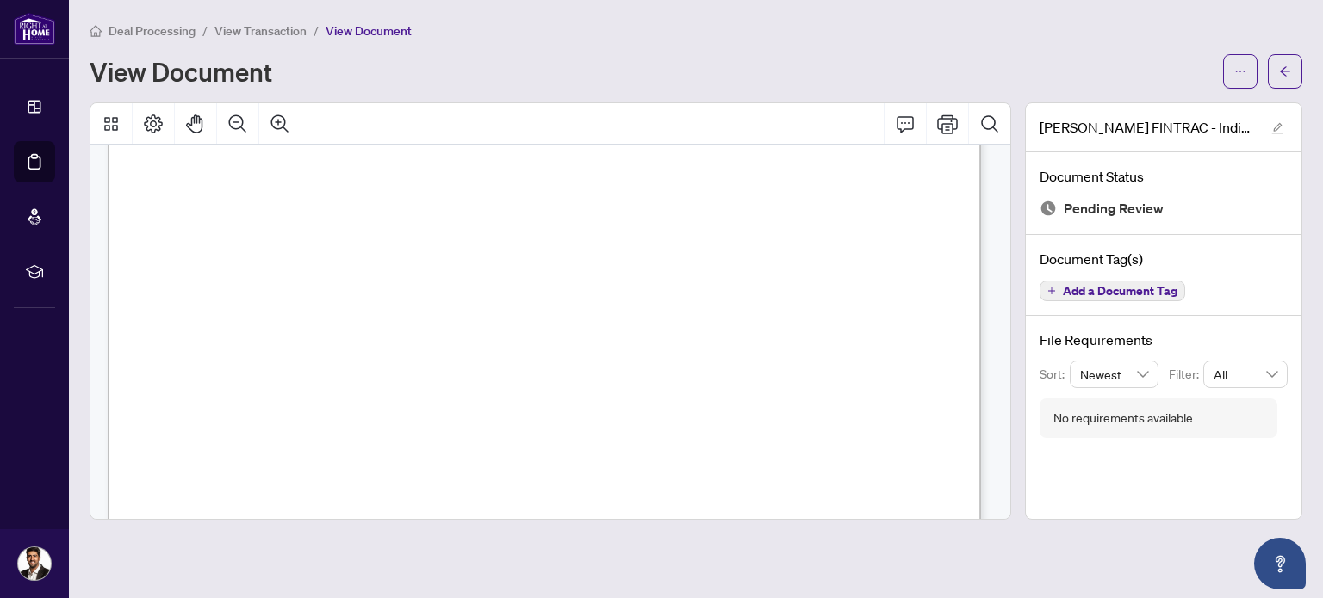
scroll to position [1550, 0]
click at [1293, 84] on button "button" at bounding box center [1285, 71] width 34 height 34
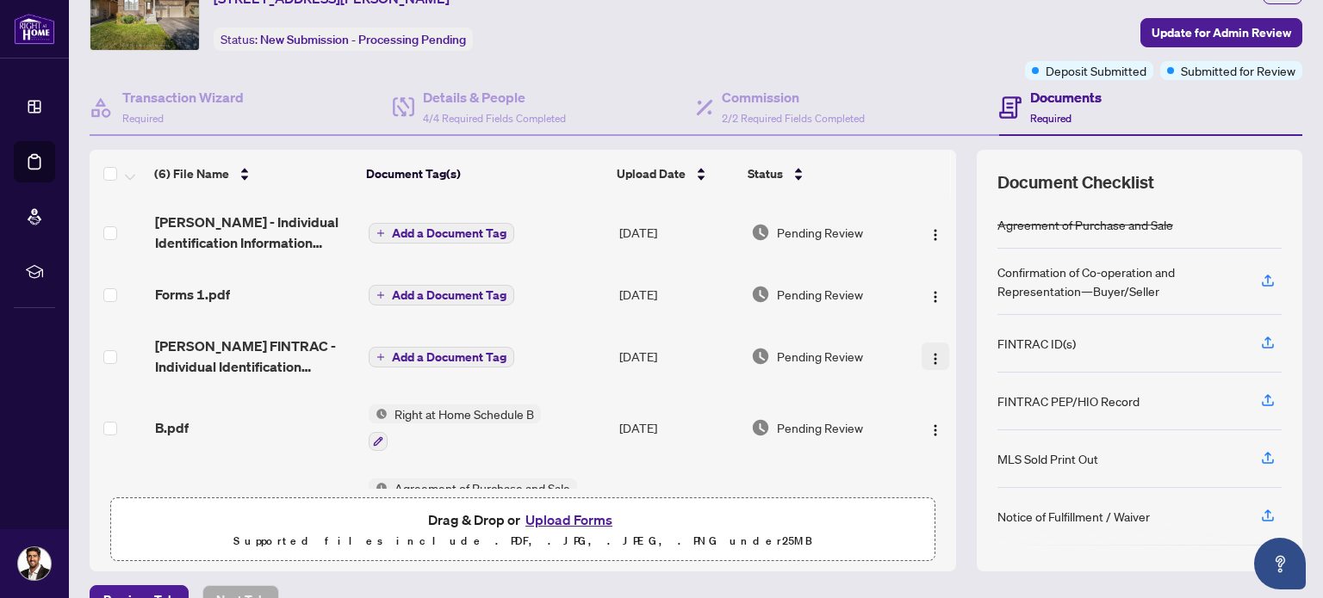
click at [928, 358] on img "button" at bounding box center [935, 359] width 14 height 14
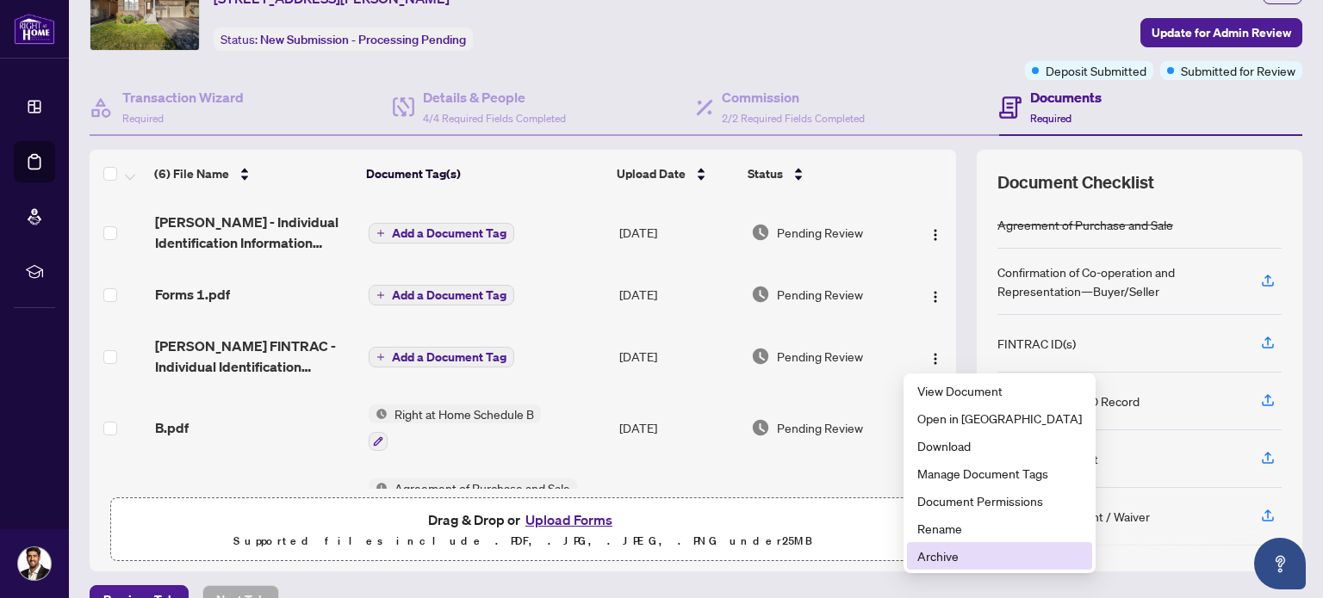
click at [938, 557] on span "Archive" at bounding box center [999, 556] width 164 height 19
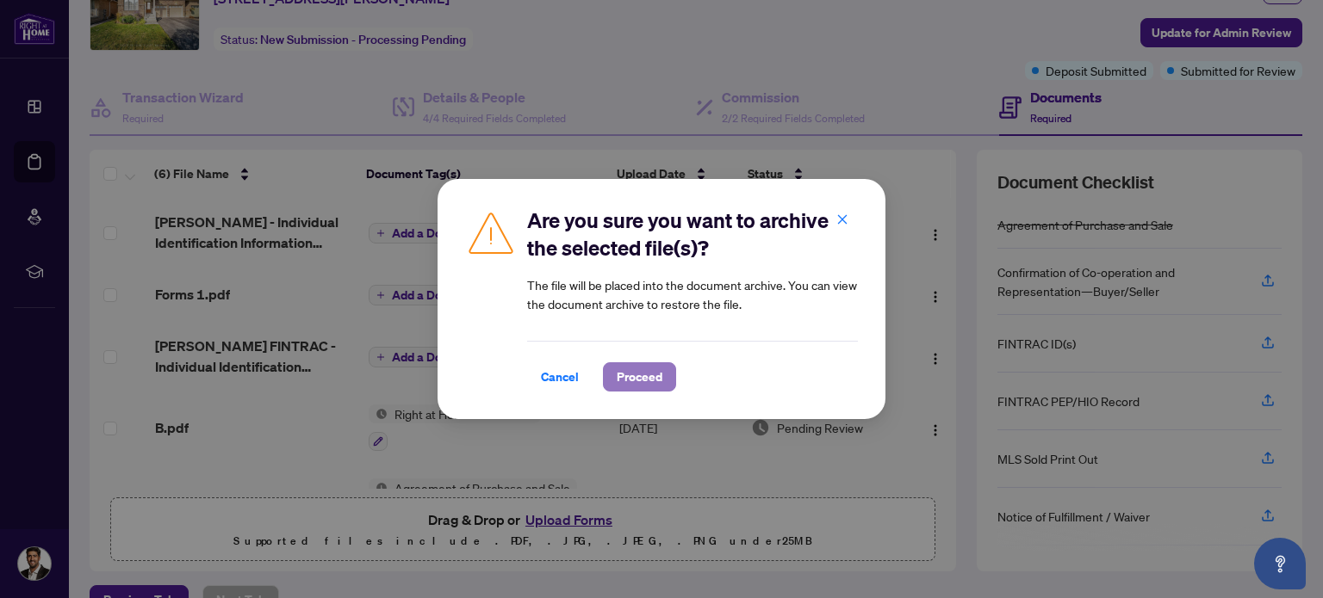
click at [641, 375] on span "Proceed" at bounding box center [640, 377] width 46 height 28
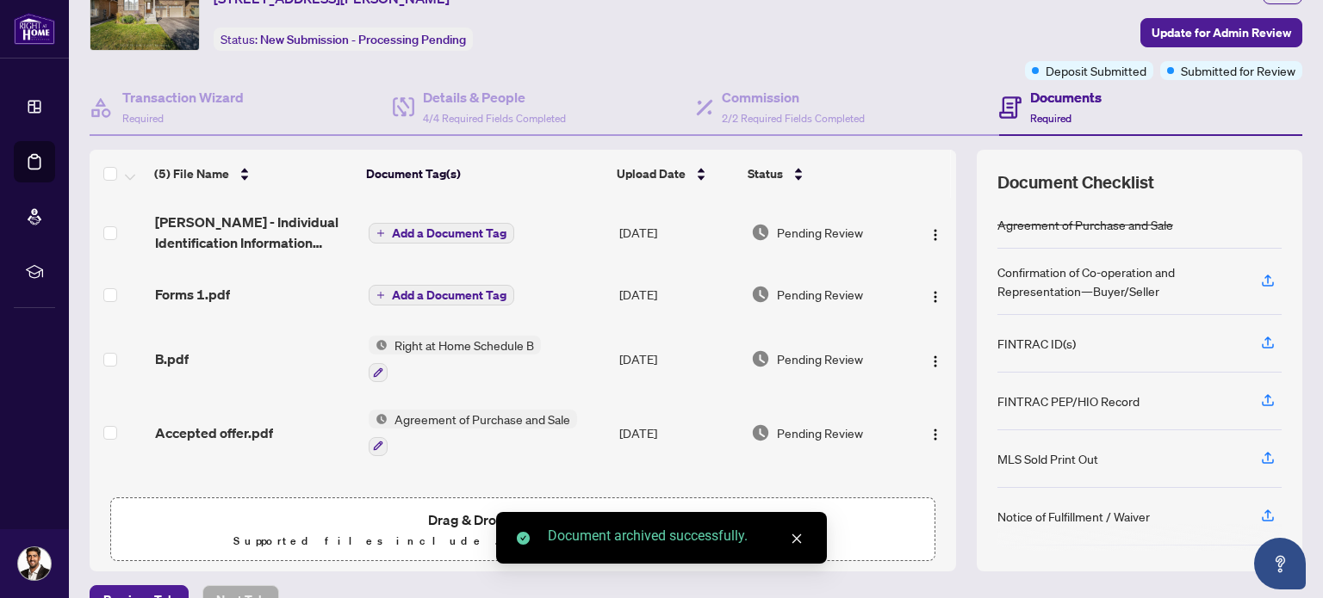
scroll to position [54, 0]
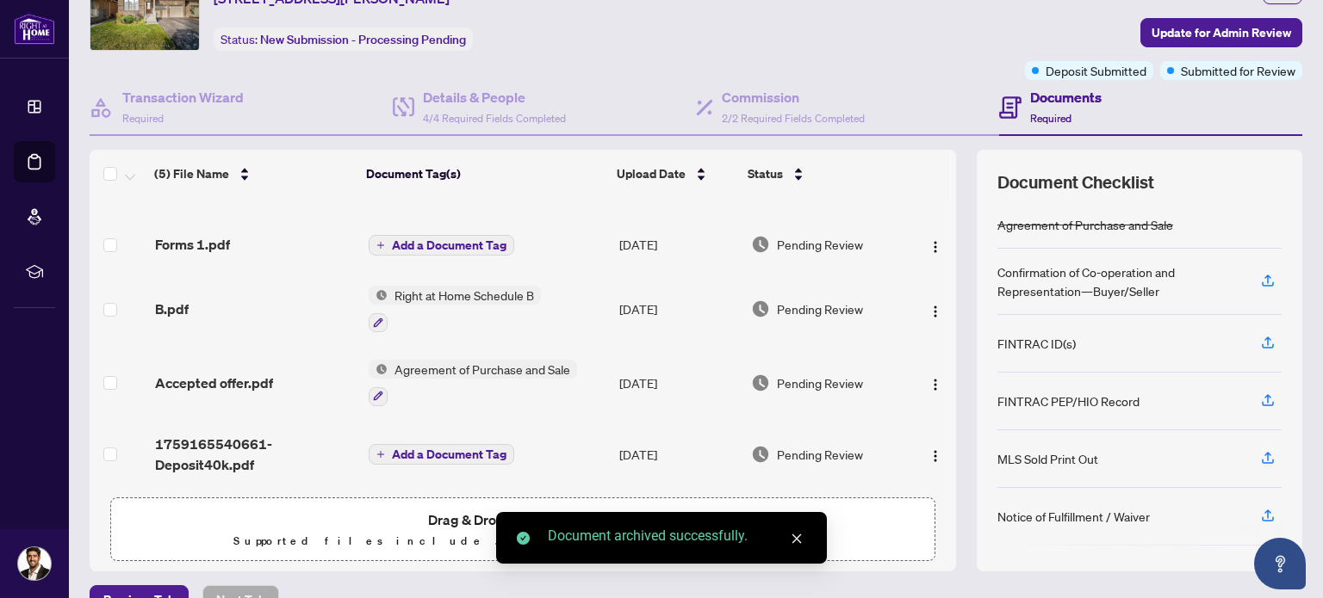
click at [800, 536] on icon "close" at bounding box center [796, 539] width 9 height 9
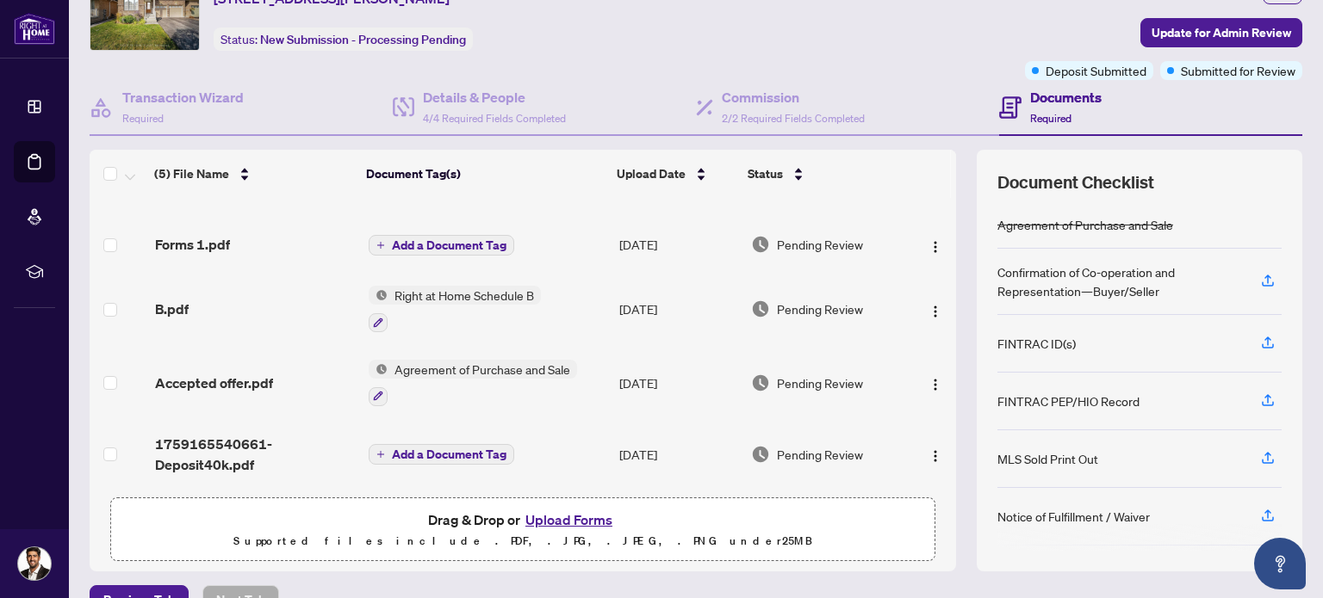
click at [575, 517] on button "Upload Forms" at bounding box center [568, 520] width 97 height 22
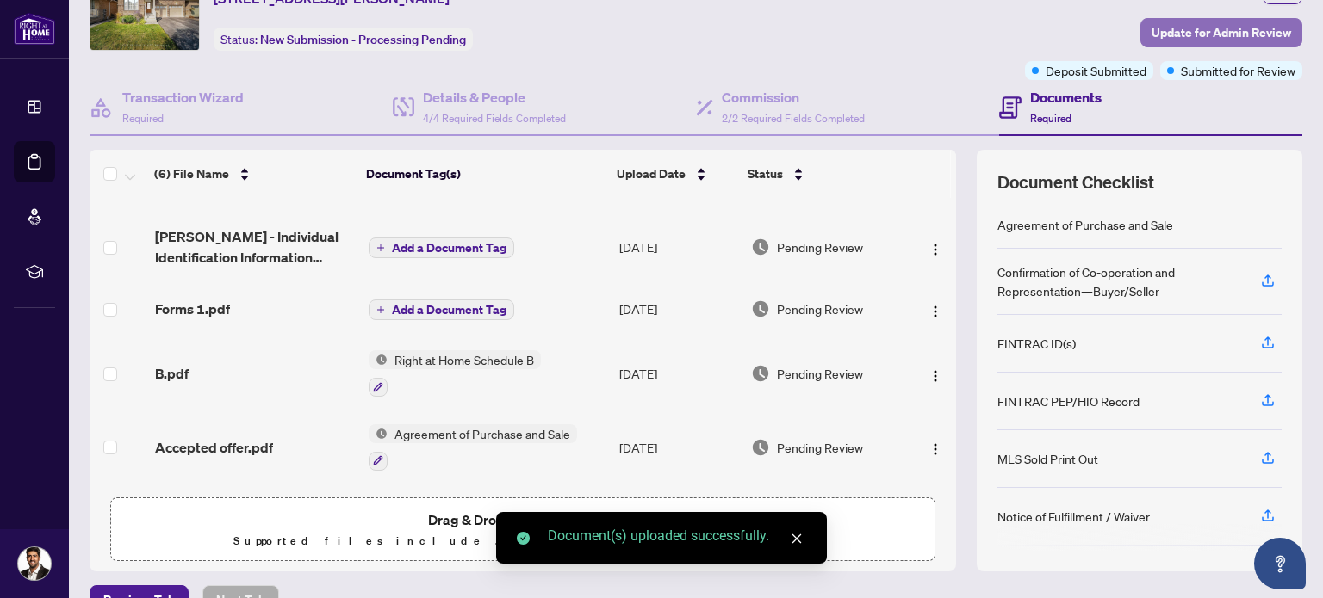
click at [1169, 30] on span "Update for Admin Review" at bounding box center [1220, 33] width 139 height 28
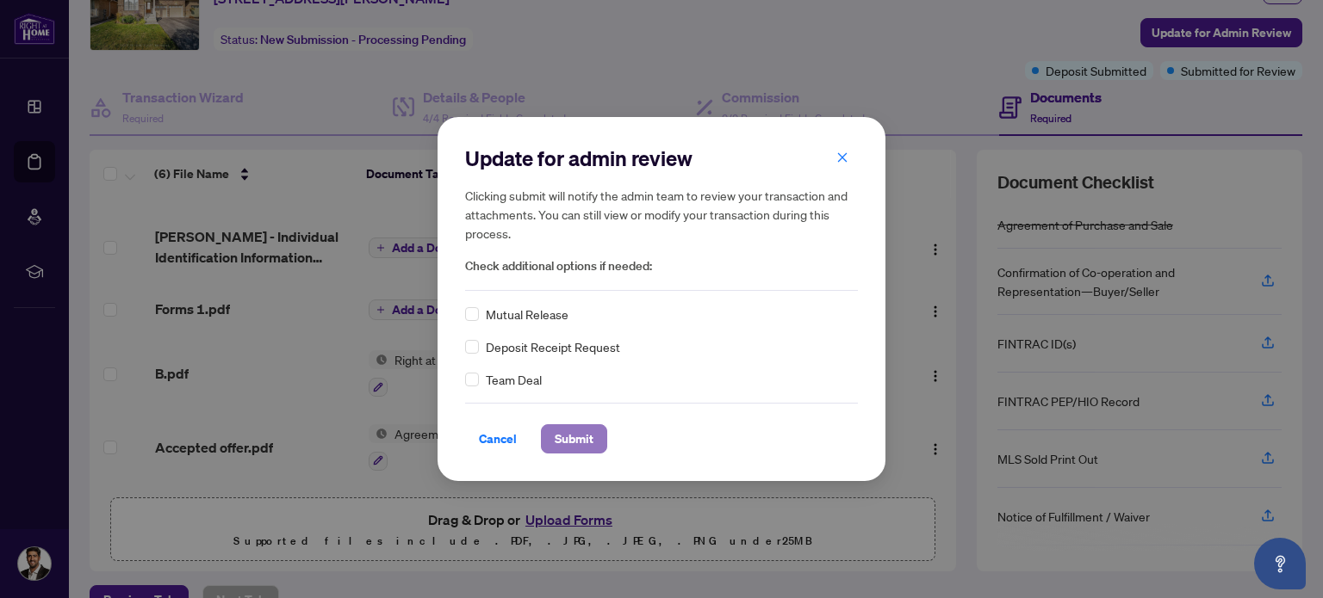
click at [566, 433] on span "Submit" at bounding box center [574, 439] width 39 height 28
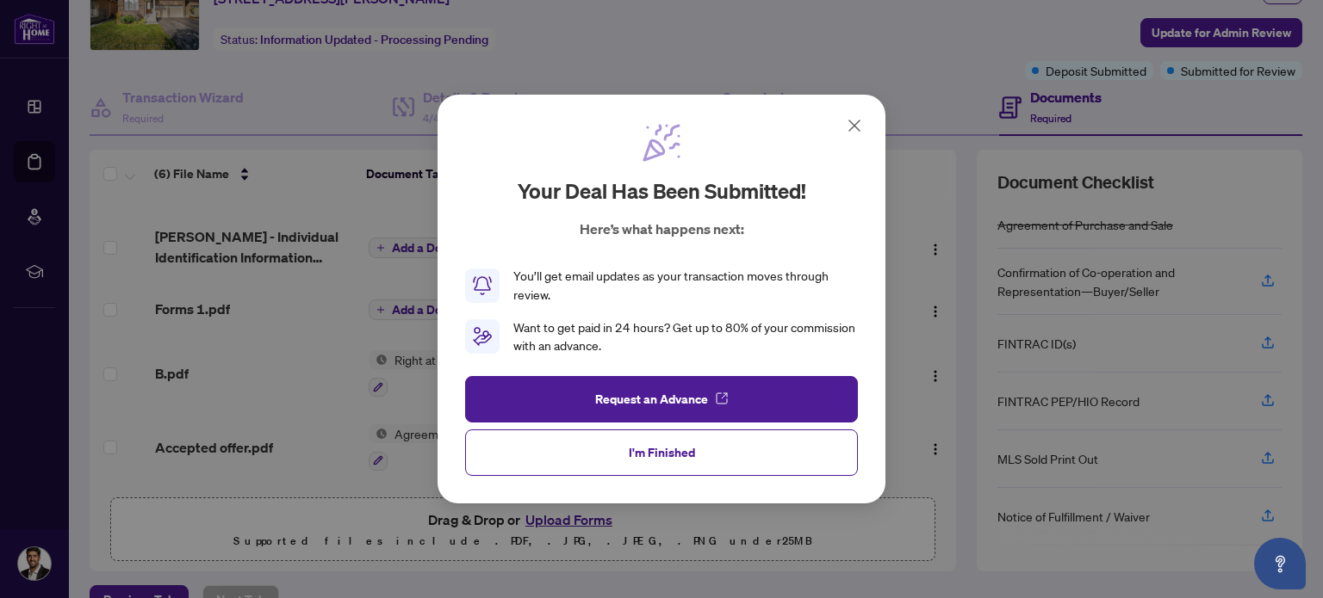
click at [734, 456] on button "I'm Finished" at bounding box center [661, 453] width 393 height 46
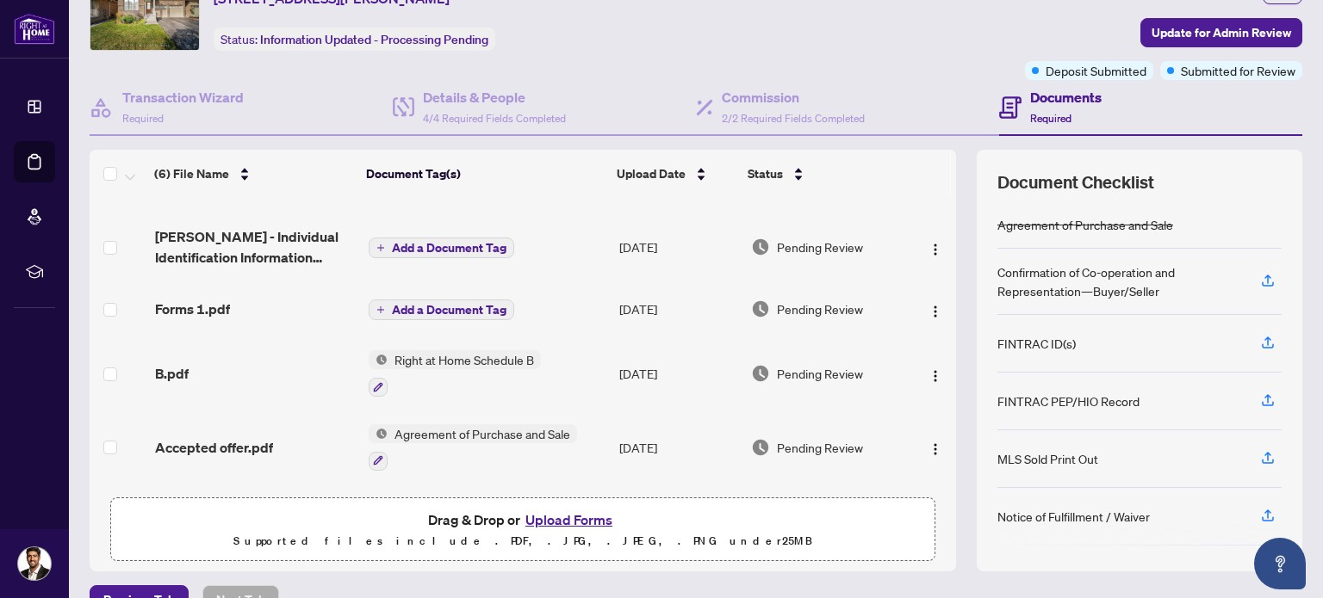
scroll to position [0, 0]
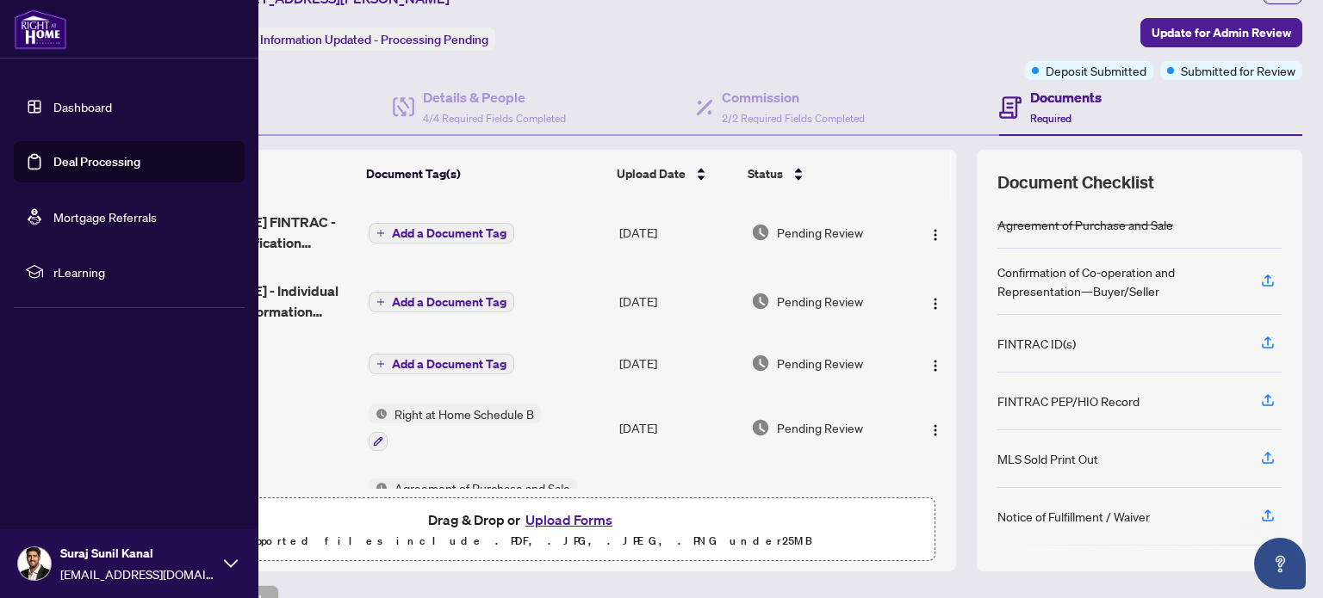
click at [102, 158] on link "Deal Processing" at bounding box center [96, 161] width 87 height 15
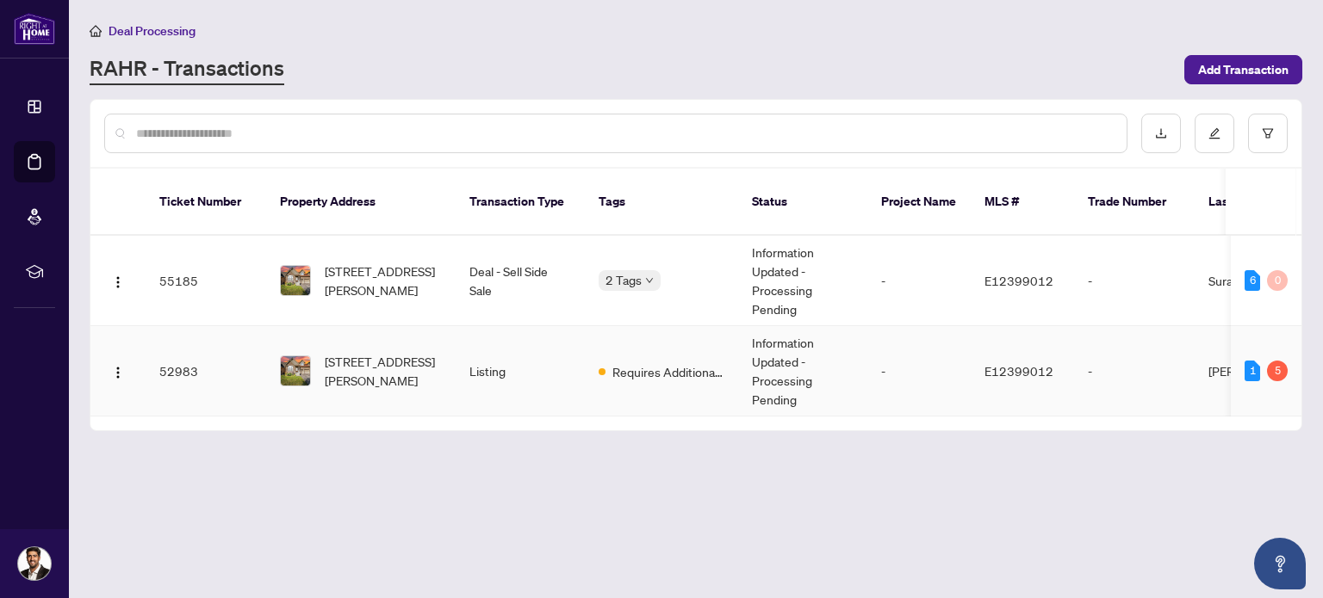
click at [663, 381] on td "Requires Additional Docs" at bounding box center [661, 371] width 153 height 90
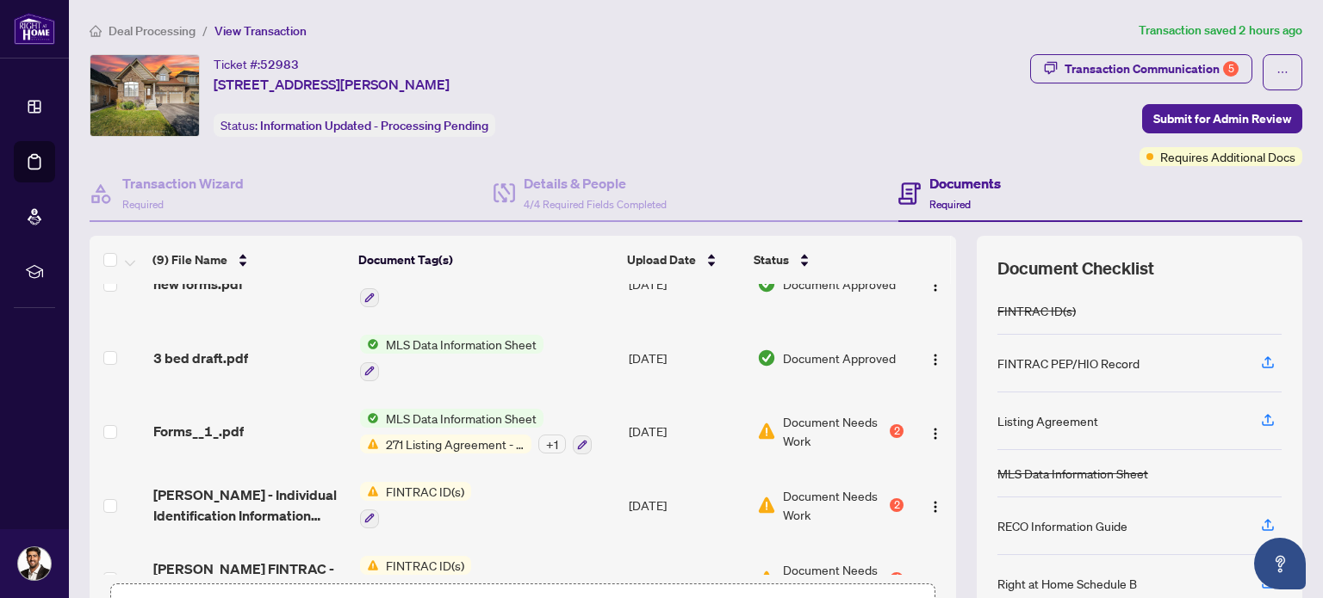
scroll to position [344, 0]
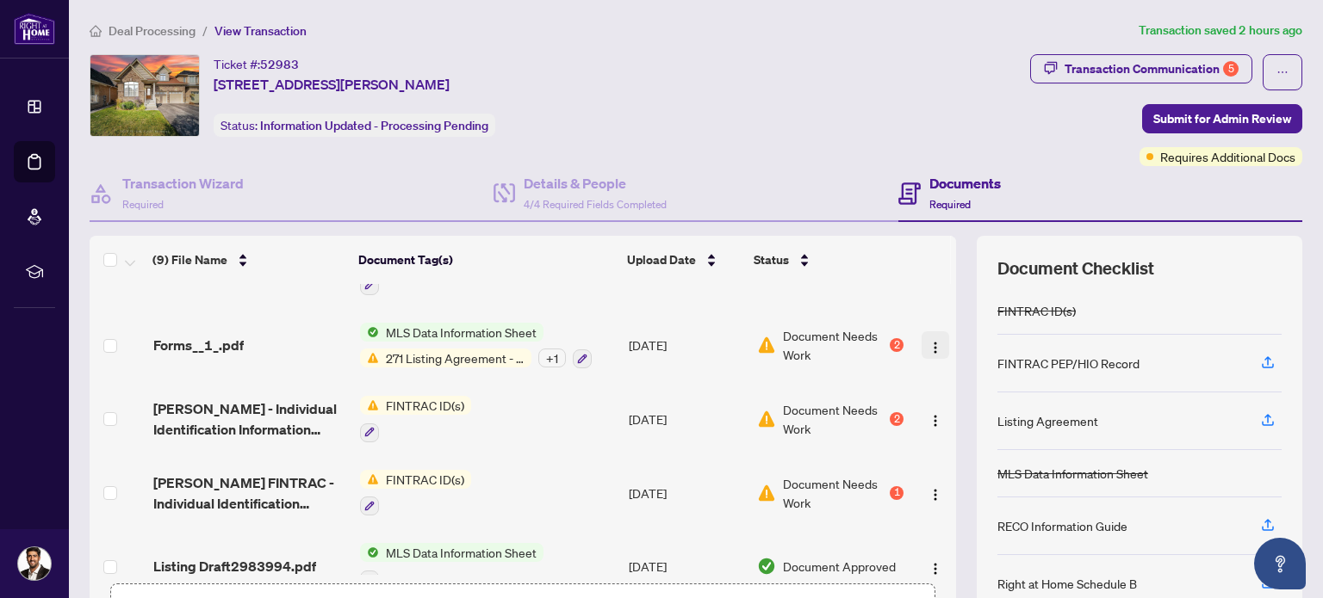
click at [928, 346] on img "button" at bounding box center [935, 348] width 14 height 14
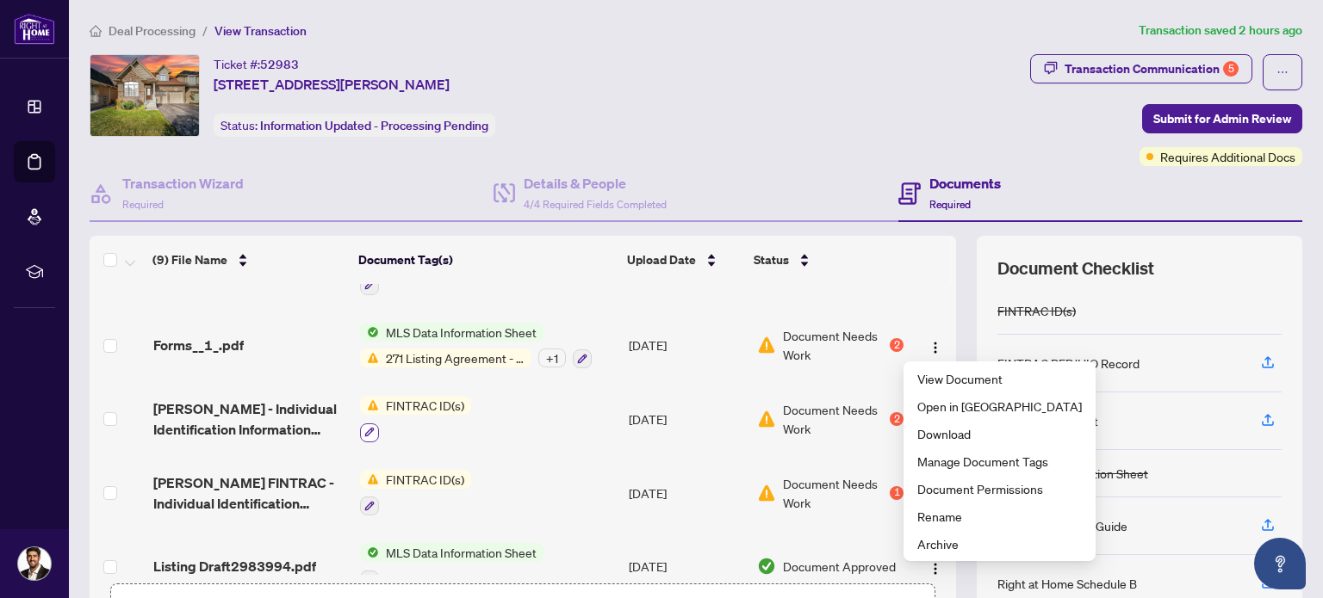
click at [364, 433] on icon "button" at bounding box center [369, 432] width 10 height 10
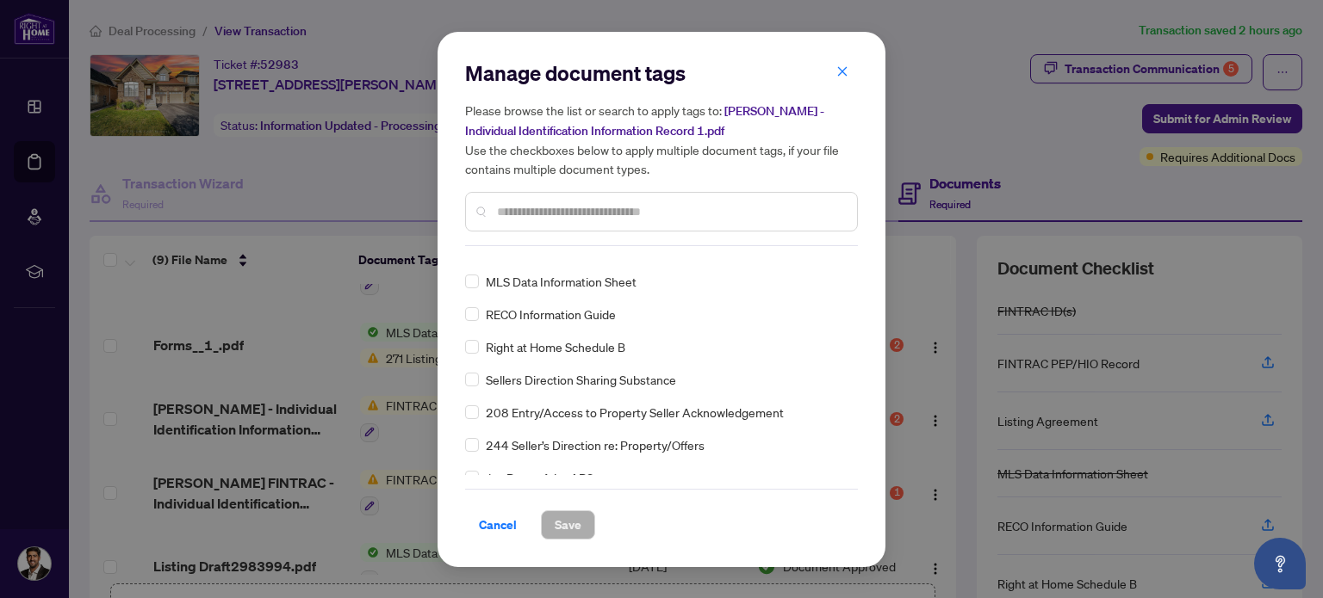
scroll to position [0, 0]
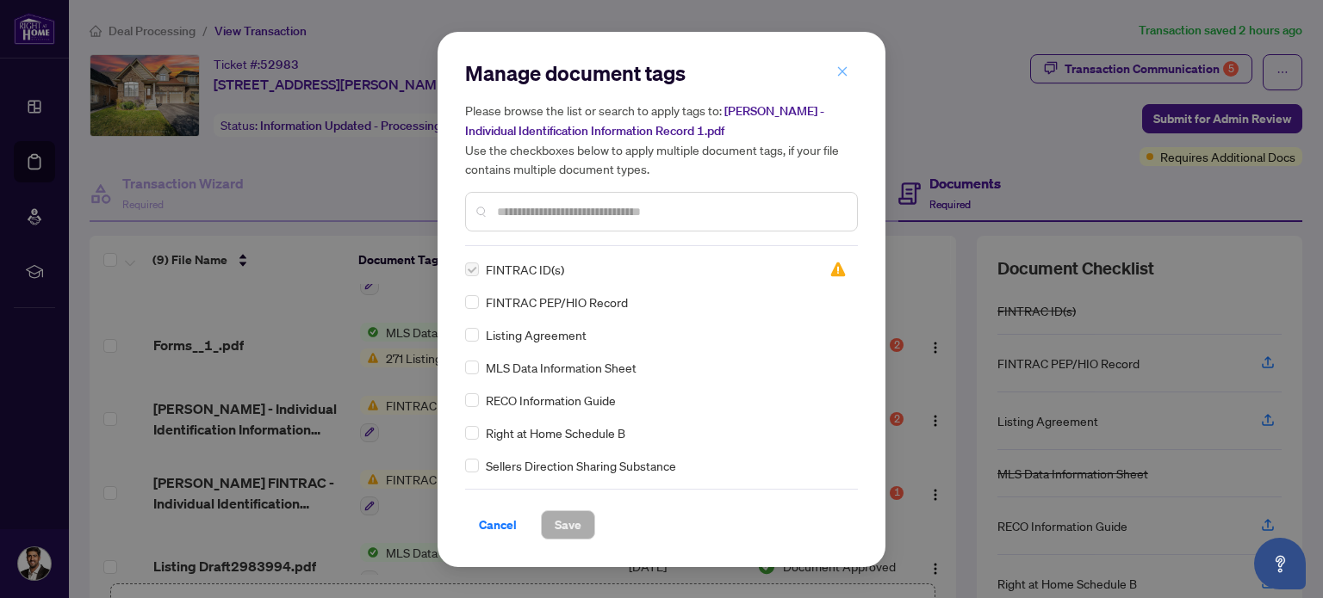
click at [844, 69] on icon "close" at bounding box center [842, 71] width 12 height 12
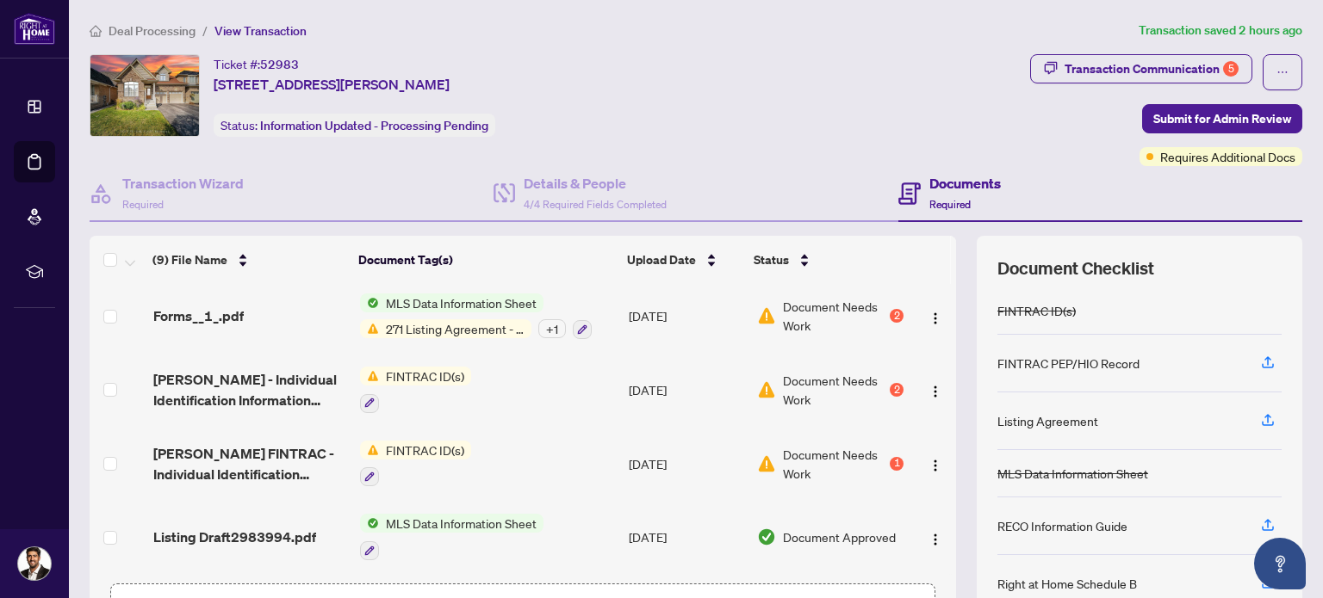
scroll to position [122, 0]
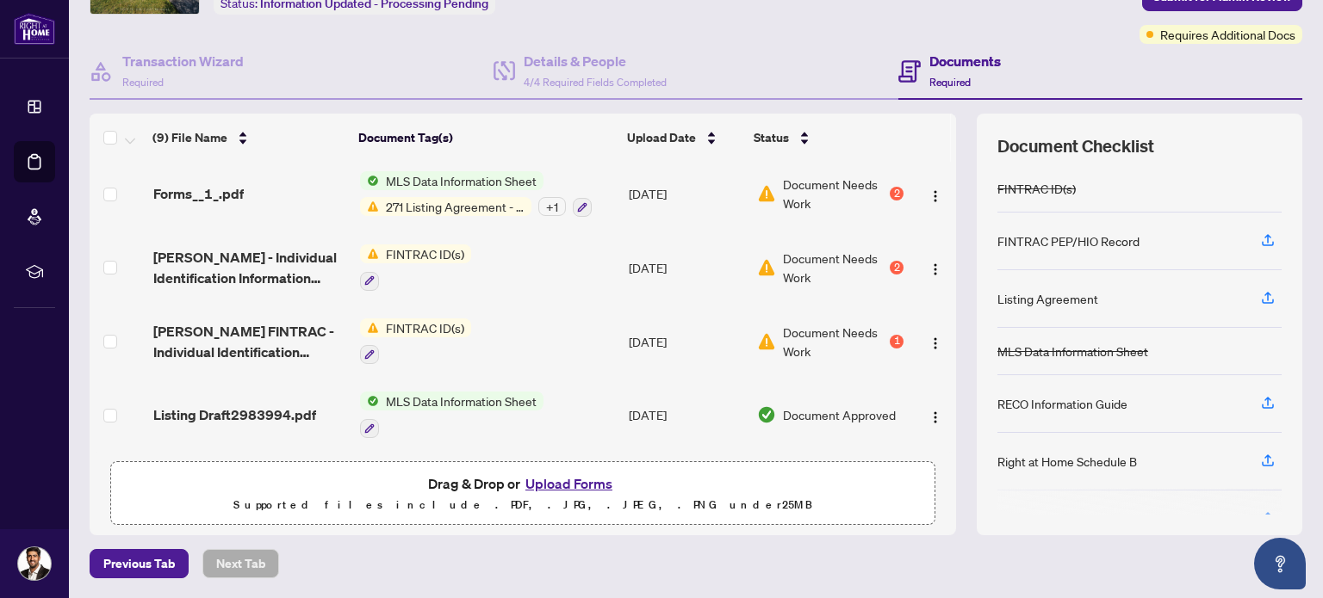
click at [586, 484] on button "Upload Forms" at bounding box center [568, 484] width 97 height 22
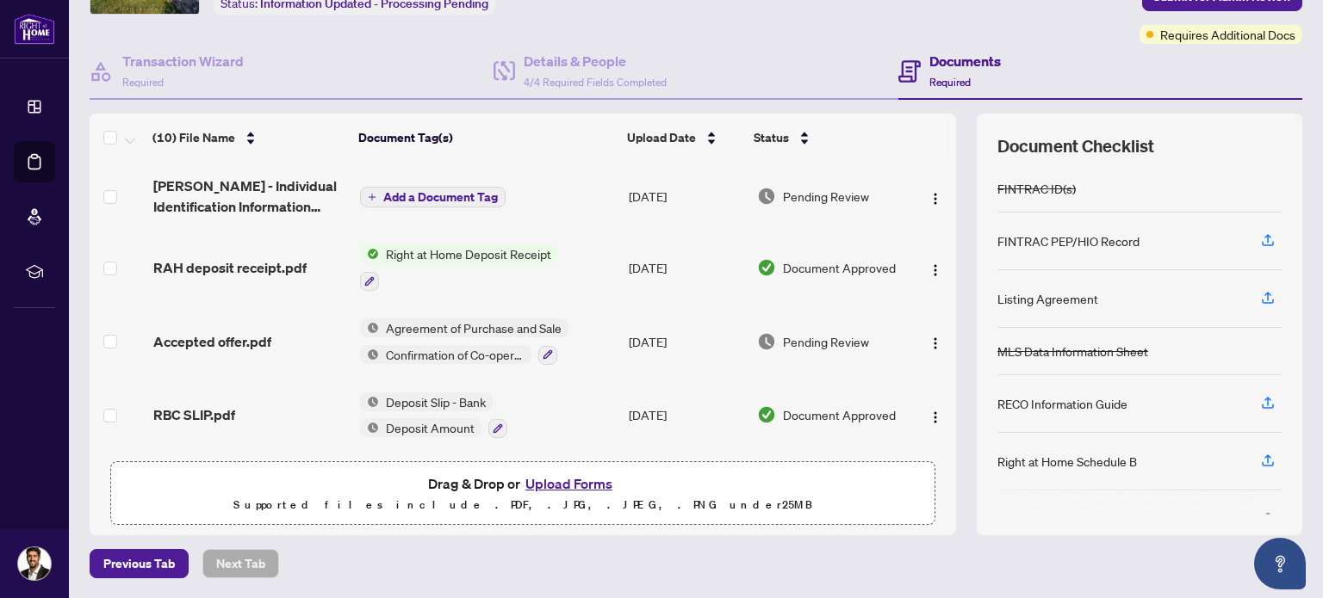
scroll to position [431, 0]
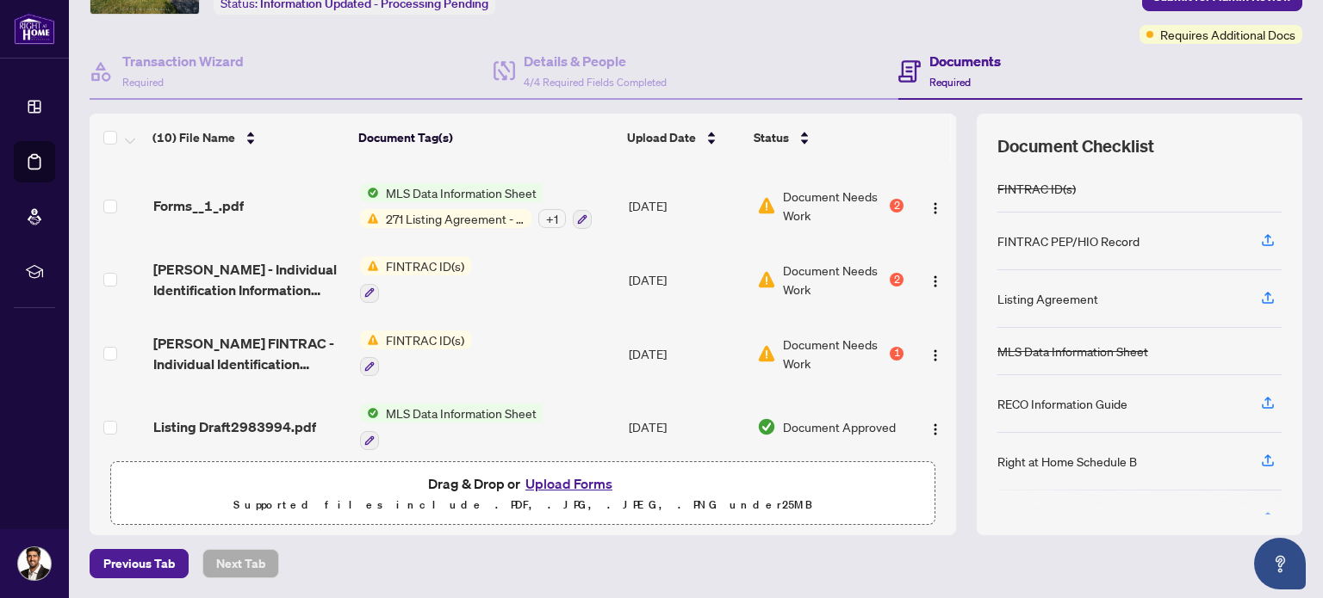
click at [555, 483] on button "Upload Forms" at bounding box center [568, 484] width 97 height 22
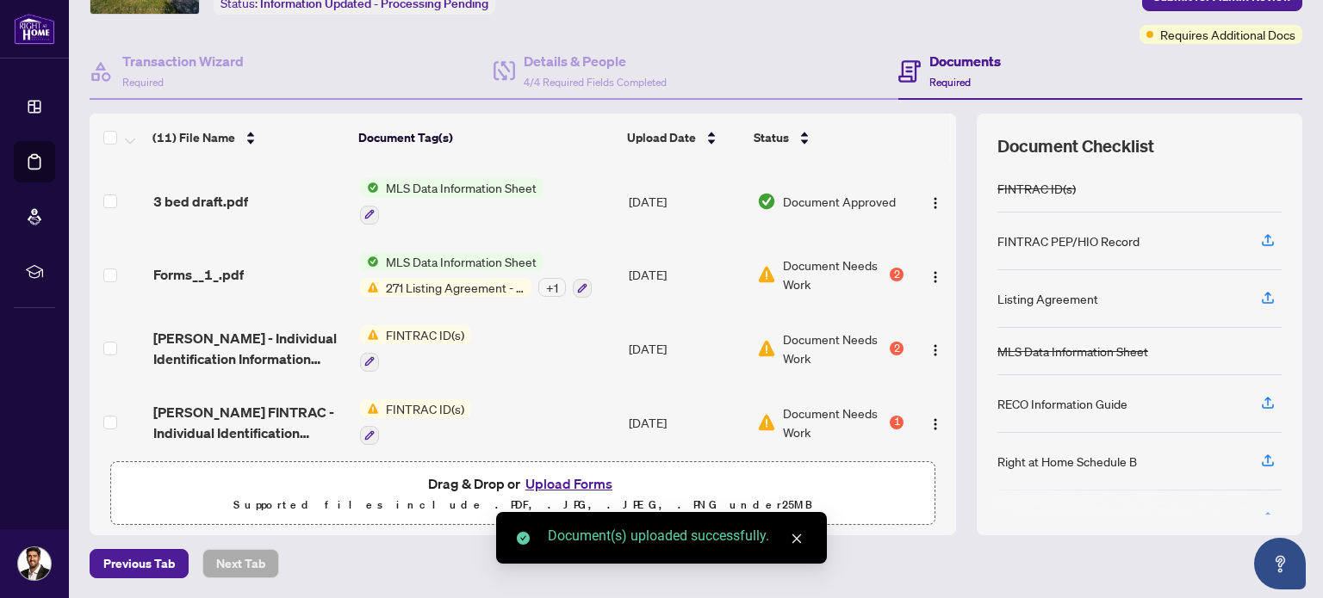
click at [558, 488] on button "Upload Forms" at bounding box center [568, 484] width 97 height 22
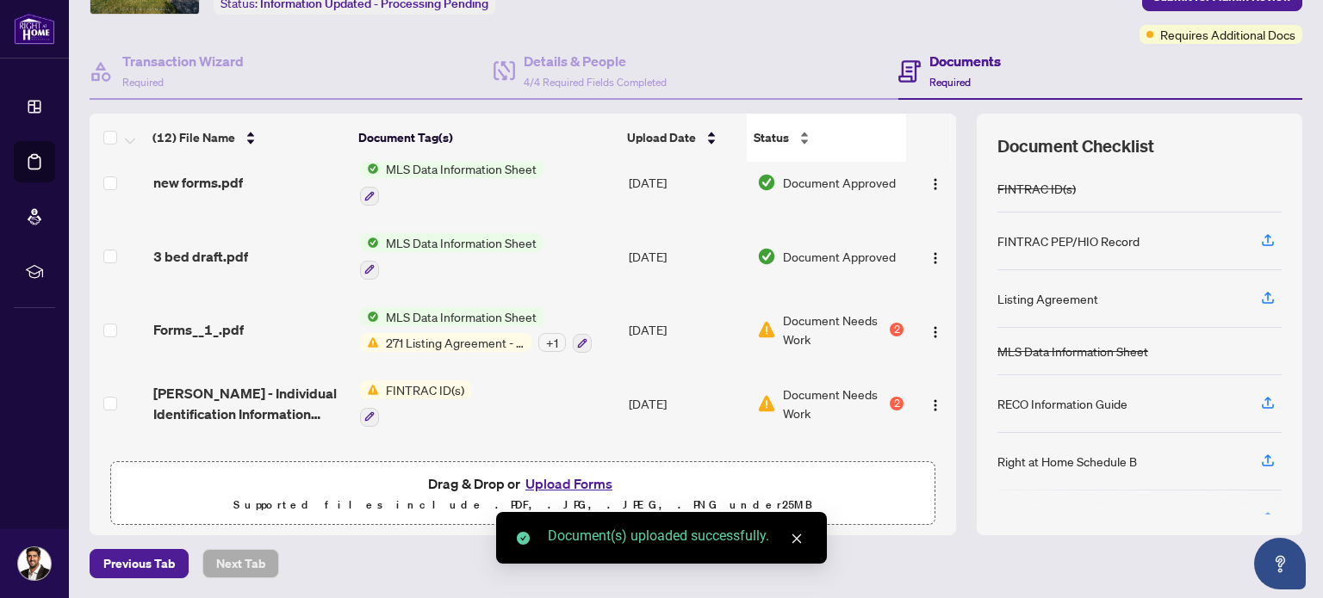
click at [753, 139] on span "Status" at bounding box center [770, 137] width 35 height 19
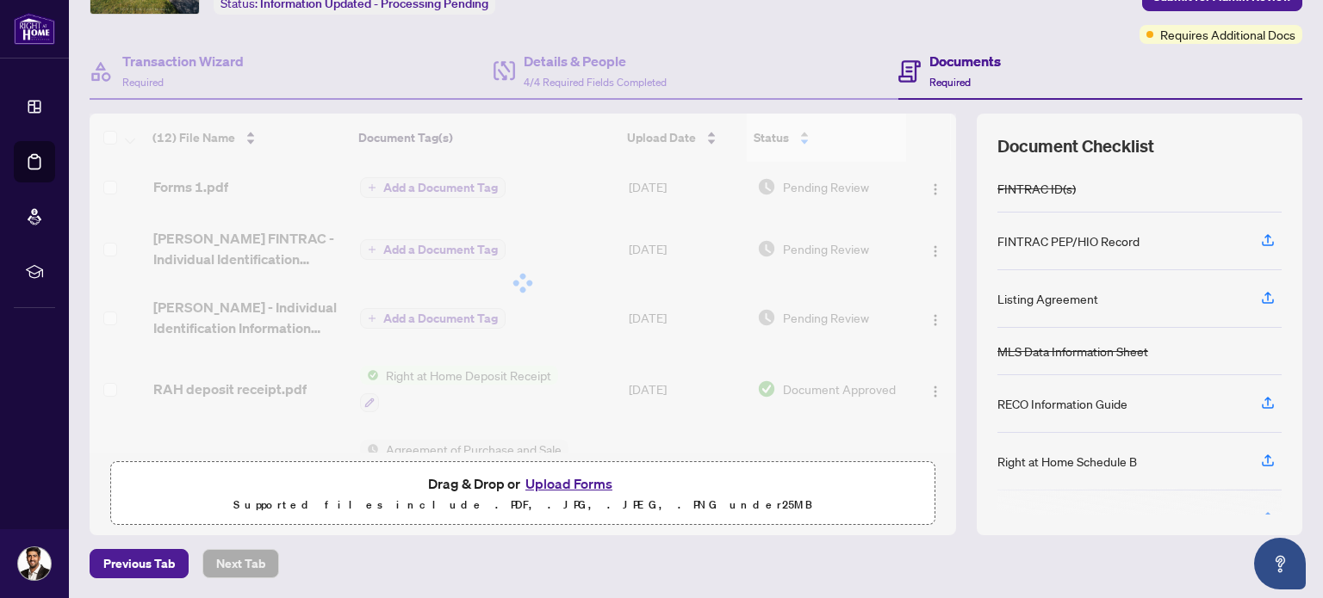
scroll to position [0, 0]
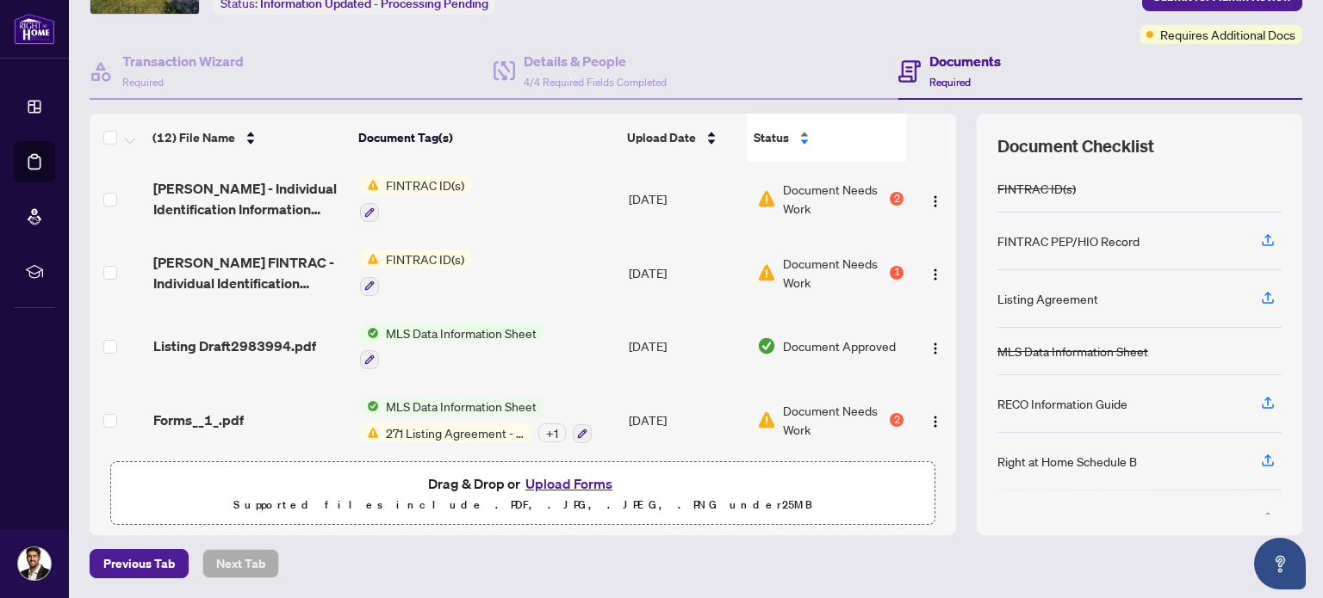
click at [753, 139] on span "Status" at bounding box center [770, 137] width 35 height 19
